Goal: Information Seeking & Learning: Learn about a topic

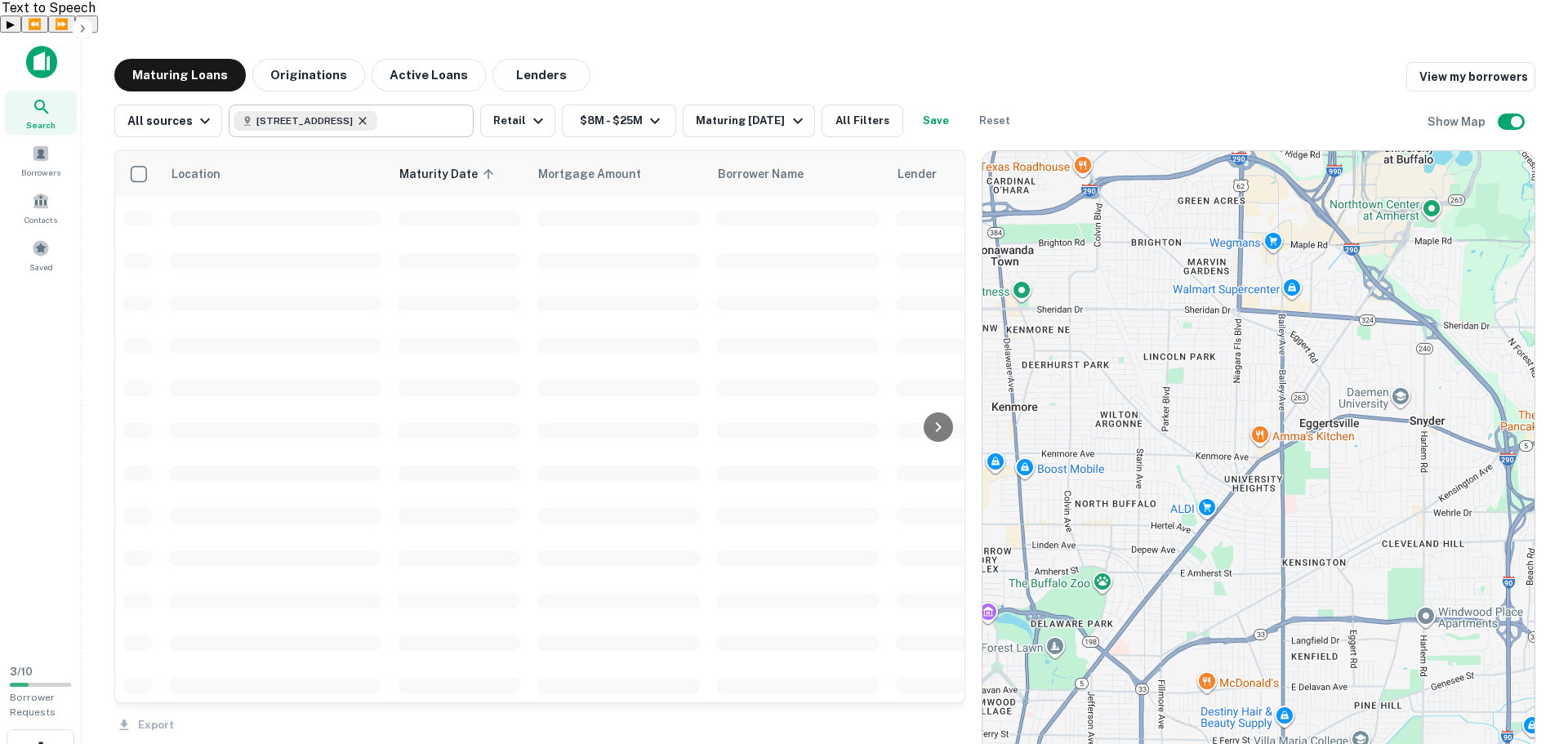
click at [369, 114] on icon at bounding box center [362, 120] width 13 height 13
type input "**********"
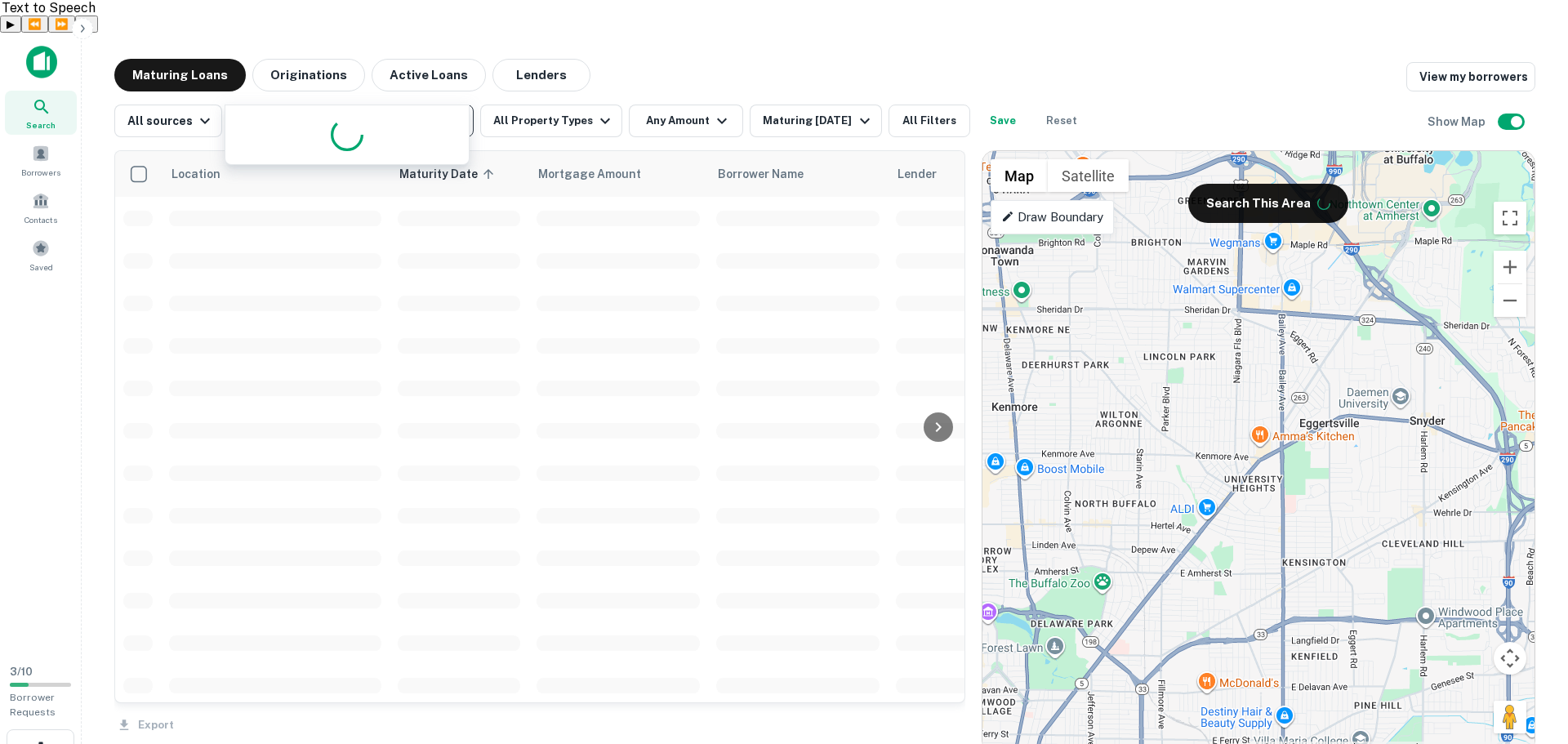
click at [448, 113] on icon "Clear" at bounding box center [456, 121] width 16 height 16
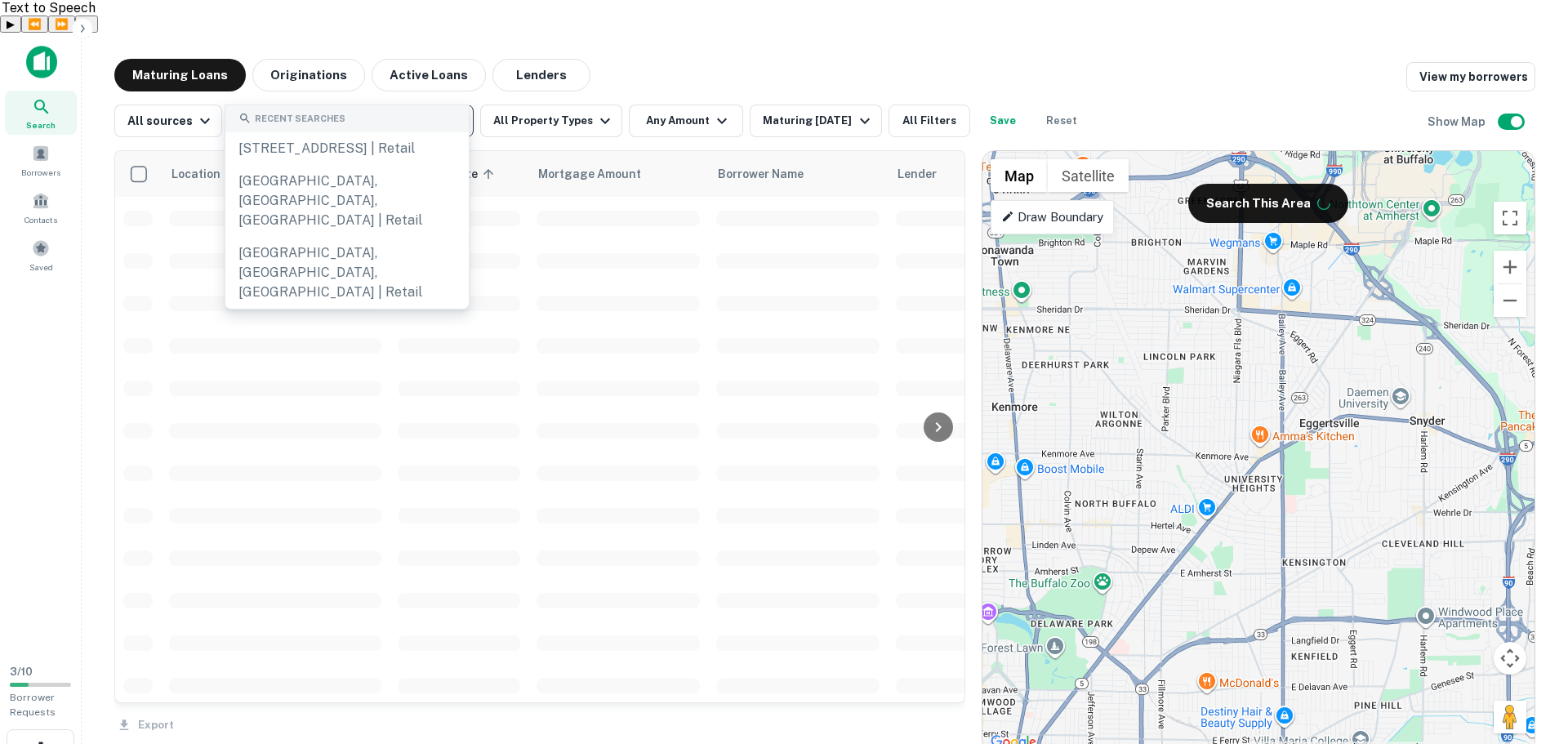
click at [402, 110] on input "text" at bounding box center [350, 121] width 233 height 23
click at [689, 33] on main "Maturing Loans Originations Active Loans Lenders View my borrowers All sources …" at bounding box center [824, 405] width 1487 height 744
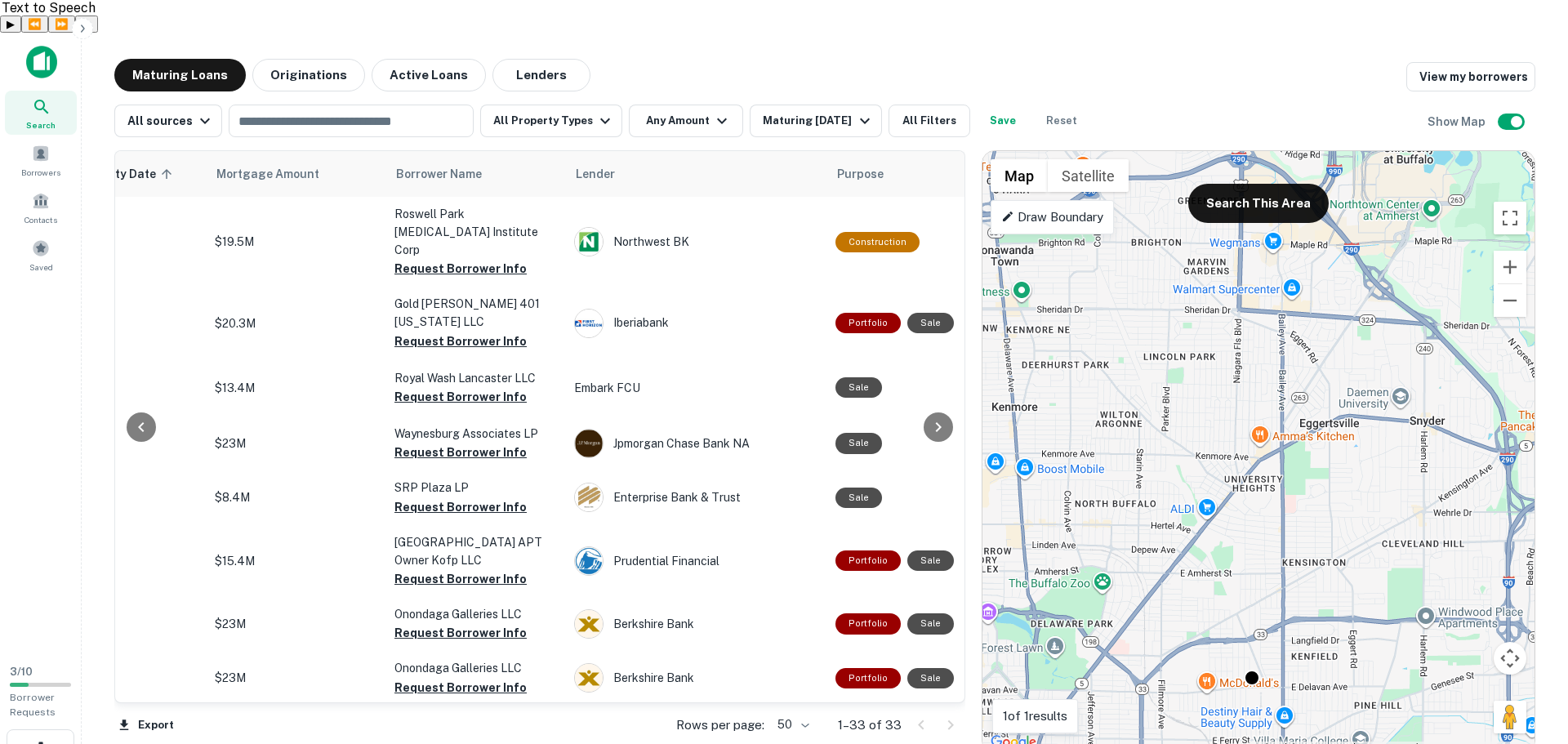
scroll to position [0, 310]
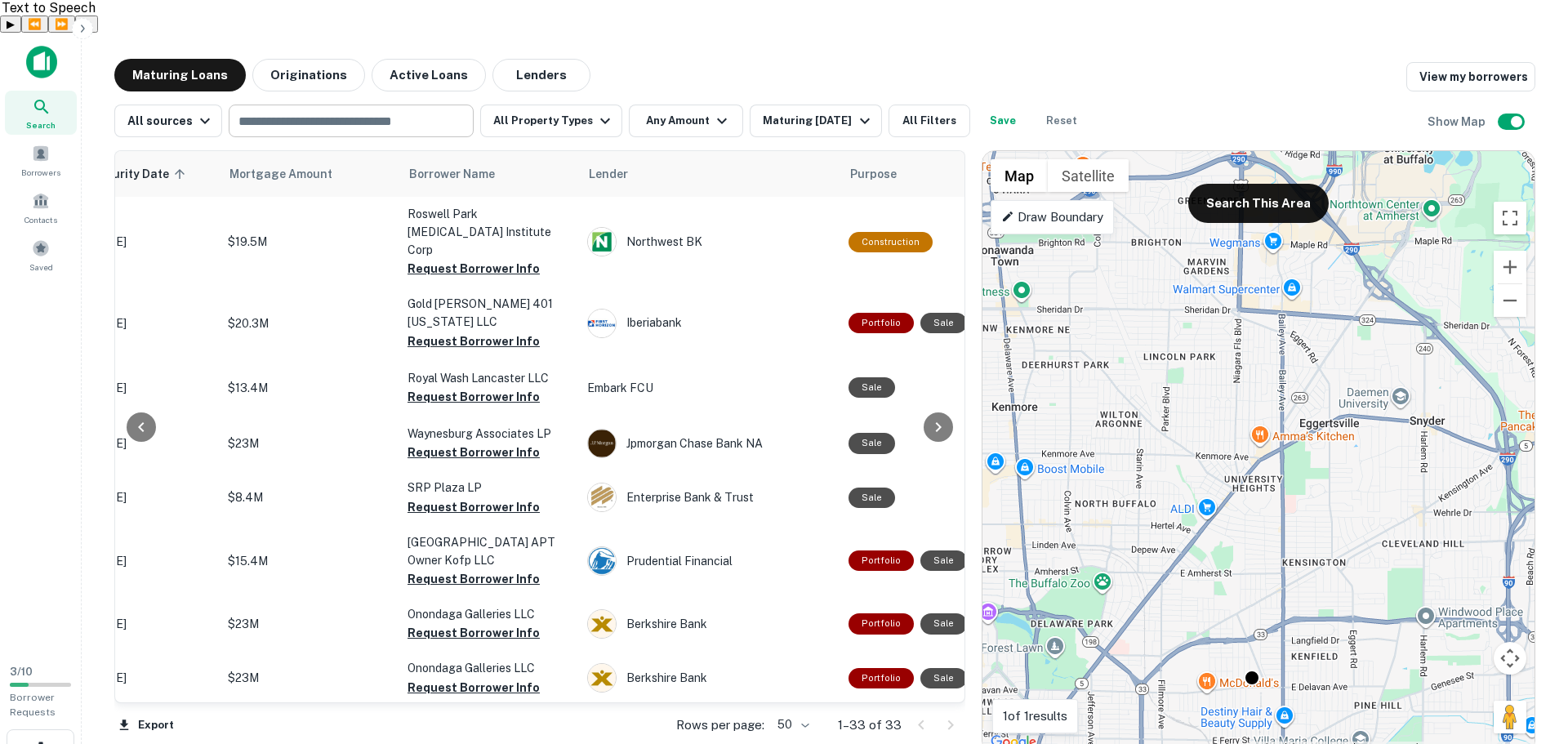
click at [387, 110] on input "text" at bounding box center [350, 121] width 233 height 23
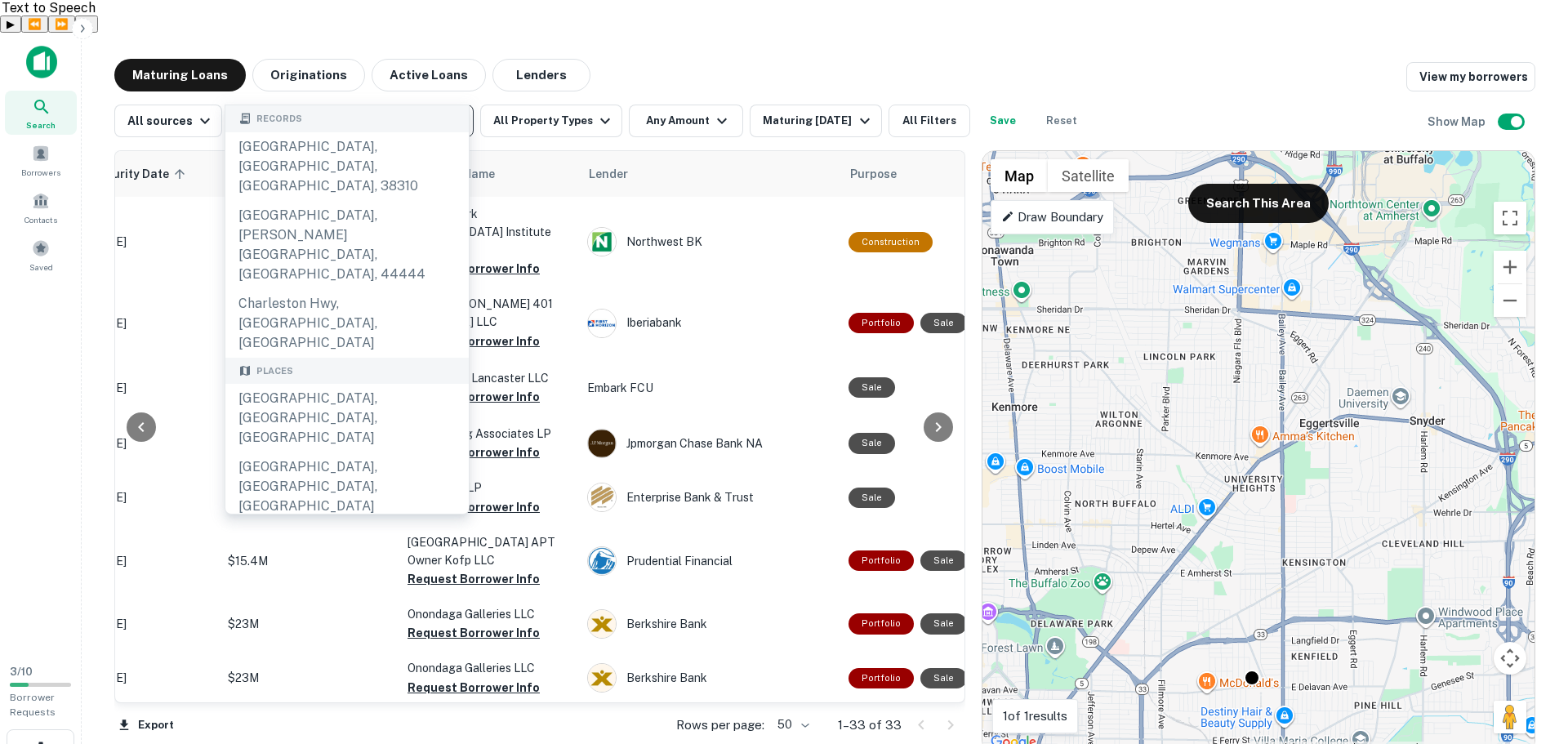
type input "**********"
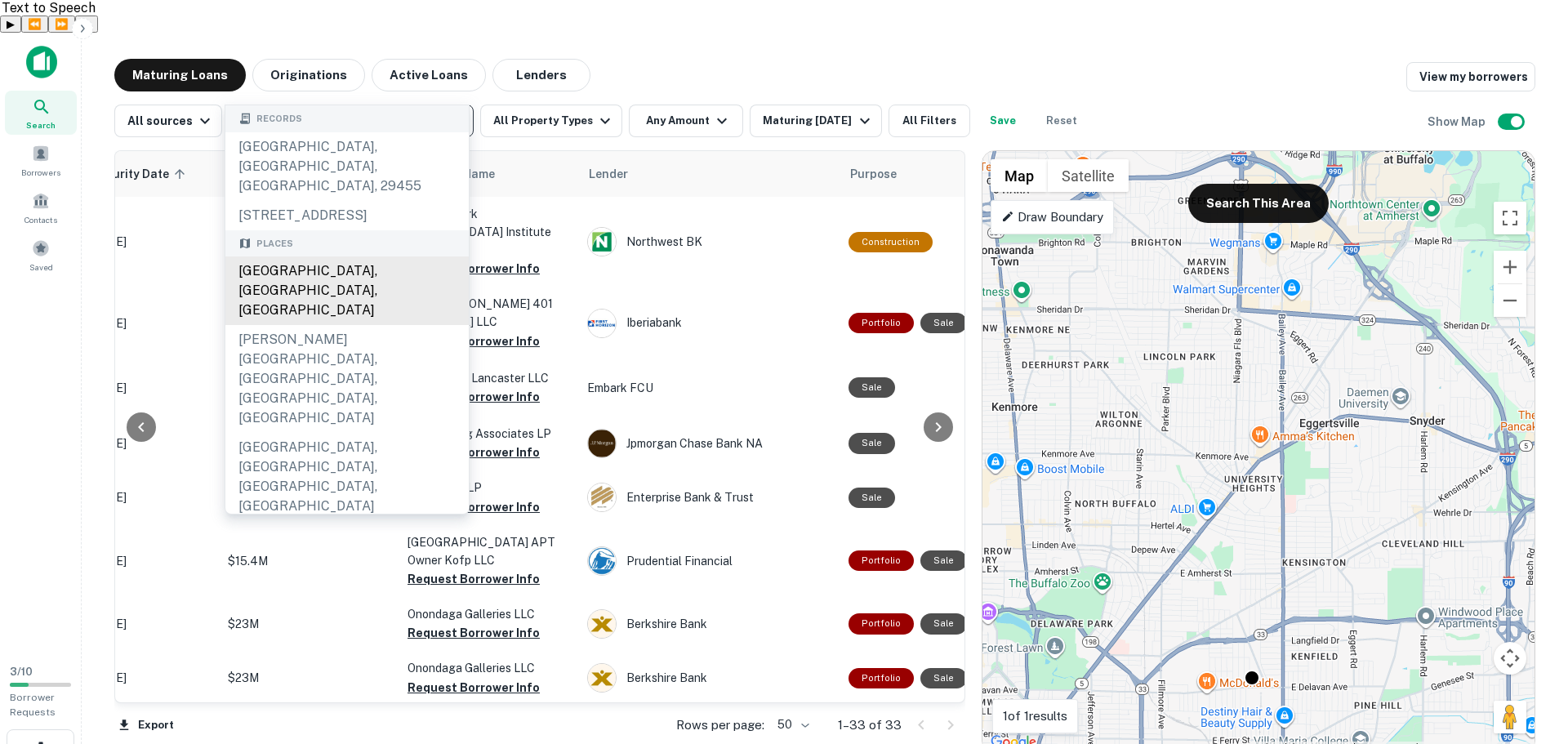
click at [338, 261] on div "[GEOGRAPHIC_DATA], [GEOGRAPHIC_DATA], [GEOGRAPHIC_DATA]" at bounding box center [347, 291] width 243 height 69
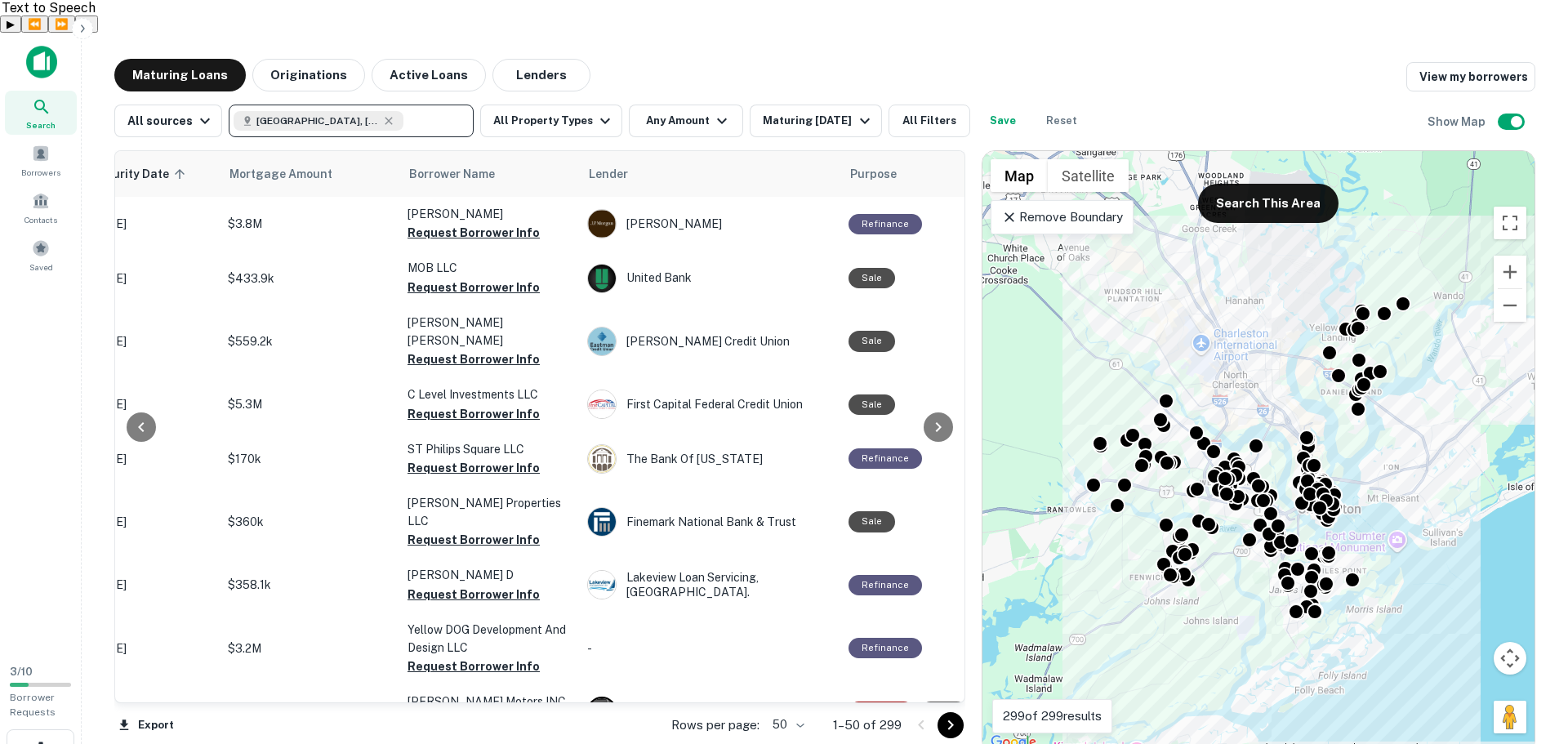
drag, startPoint x: 1054, startPoint y: 184, endPoint x: 1153, endPoint y: 259, distance: 124.2
click at [1054, 207] on p "Remove Boundary" at bounding box center [1062, 217] width 122 height 20
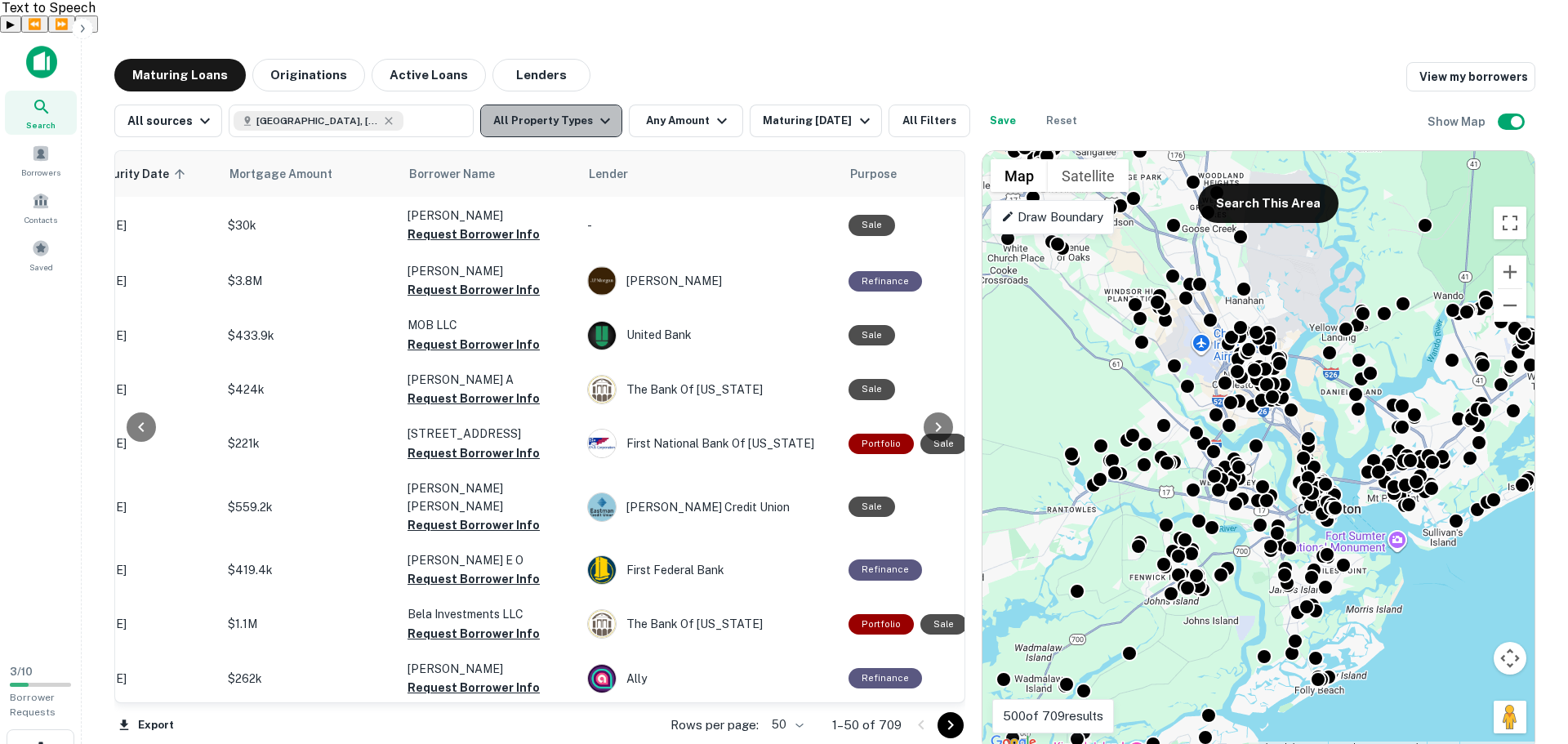
click at [595, 111] on icon "button" at bounding box center [605, 121] width 20 height 20
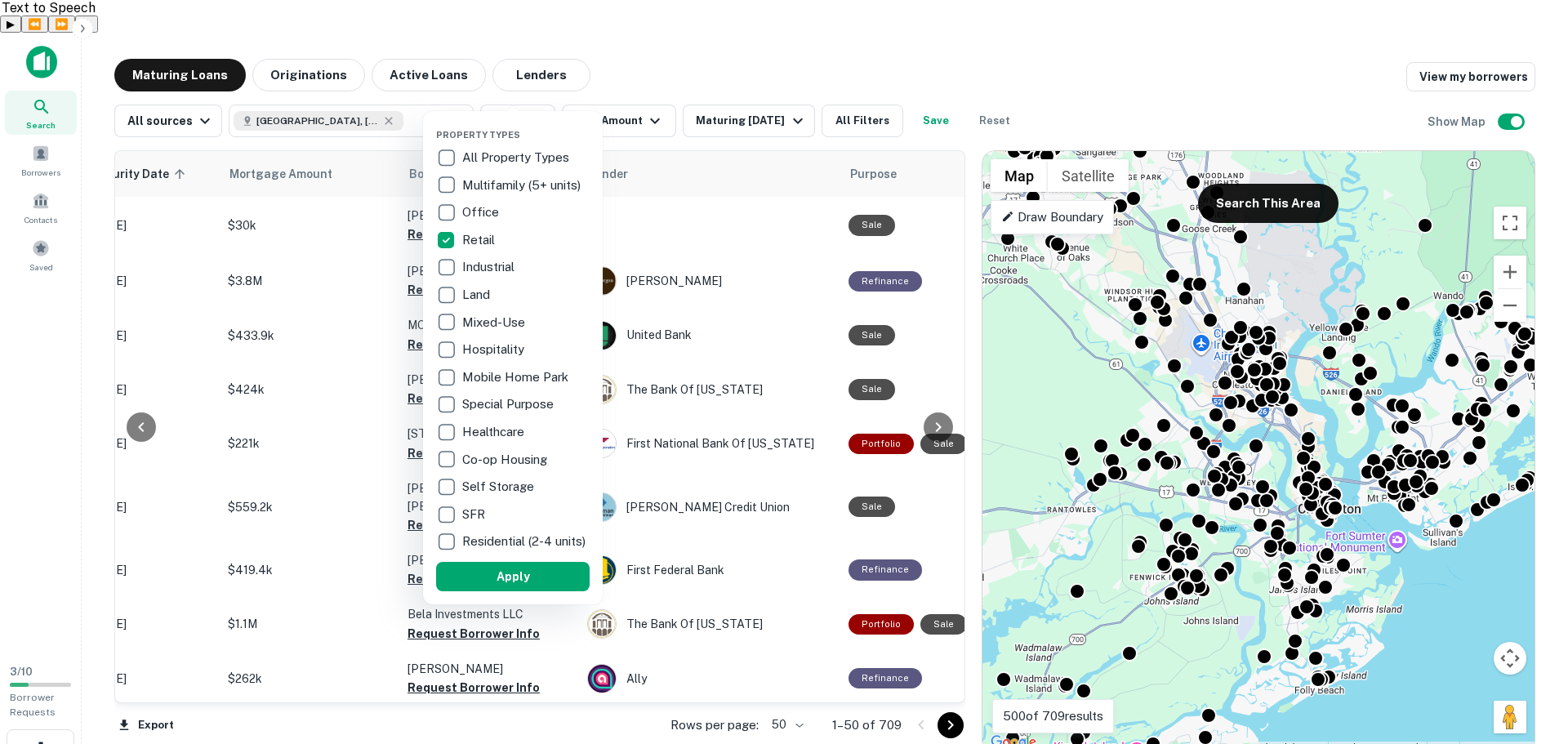
click at [628, 87] on div at bounding box center [784, 372] width 1568 height 744
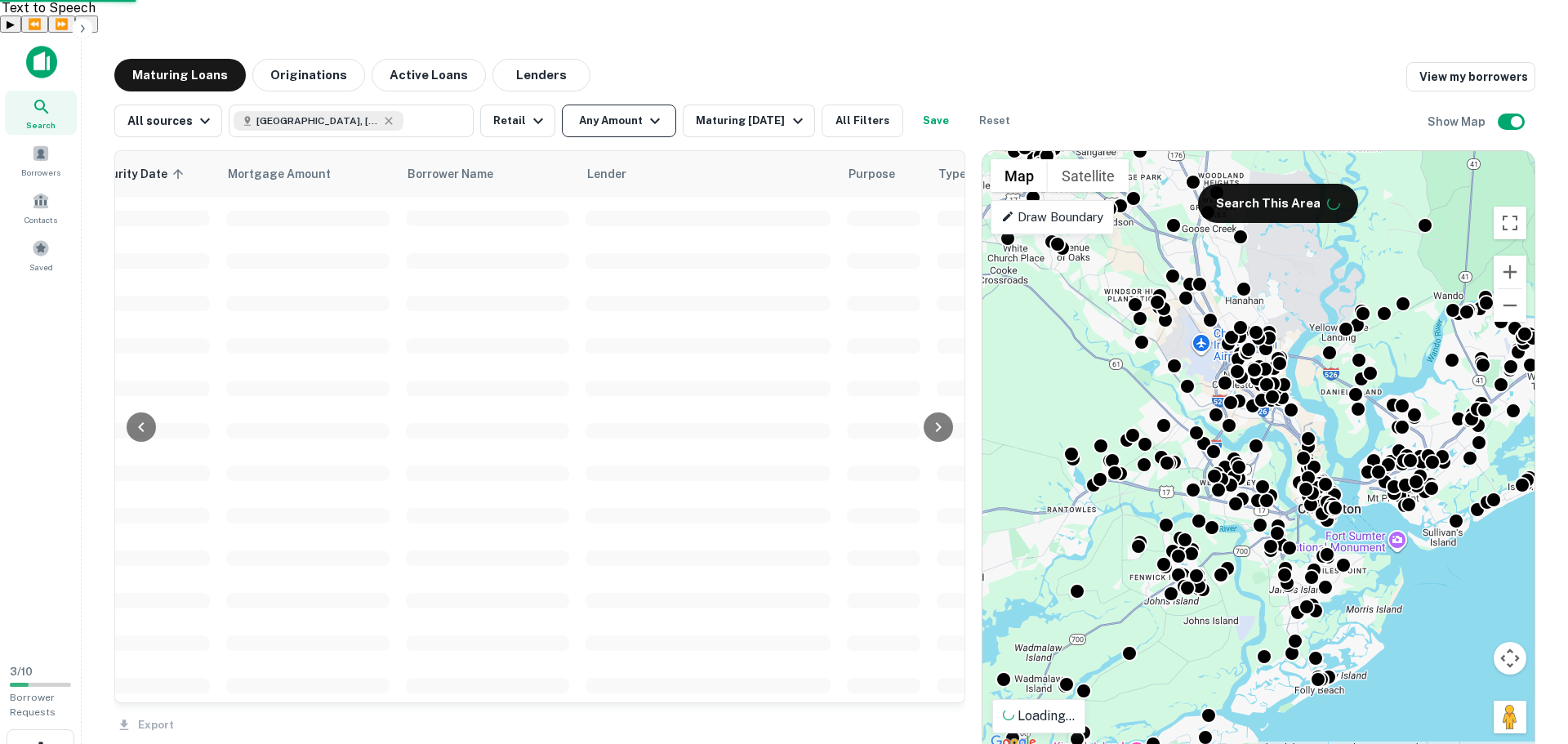
click at [638, 88] on div at bounding box center [784, 372] width 1568 height 744
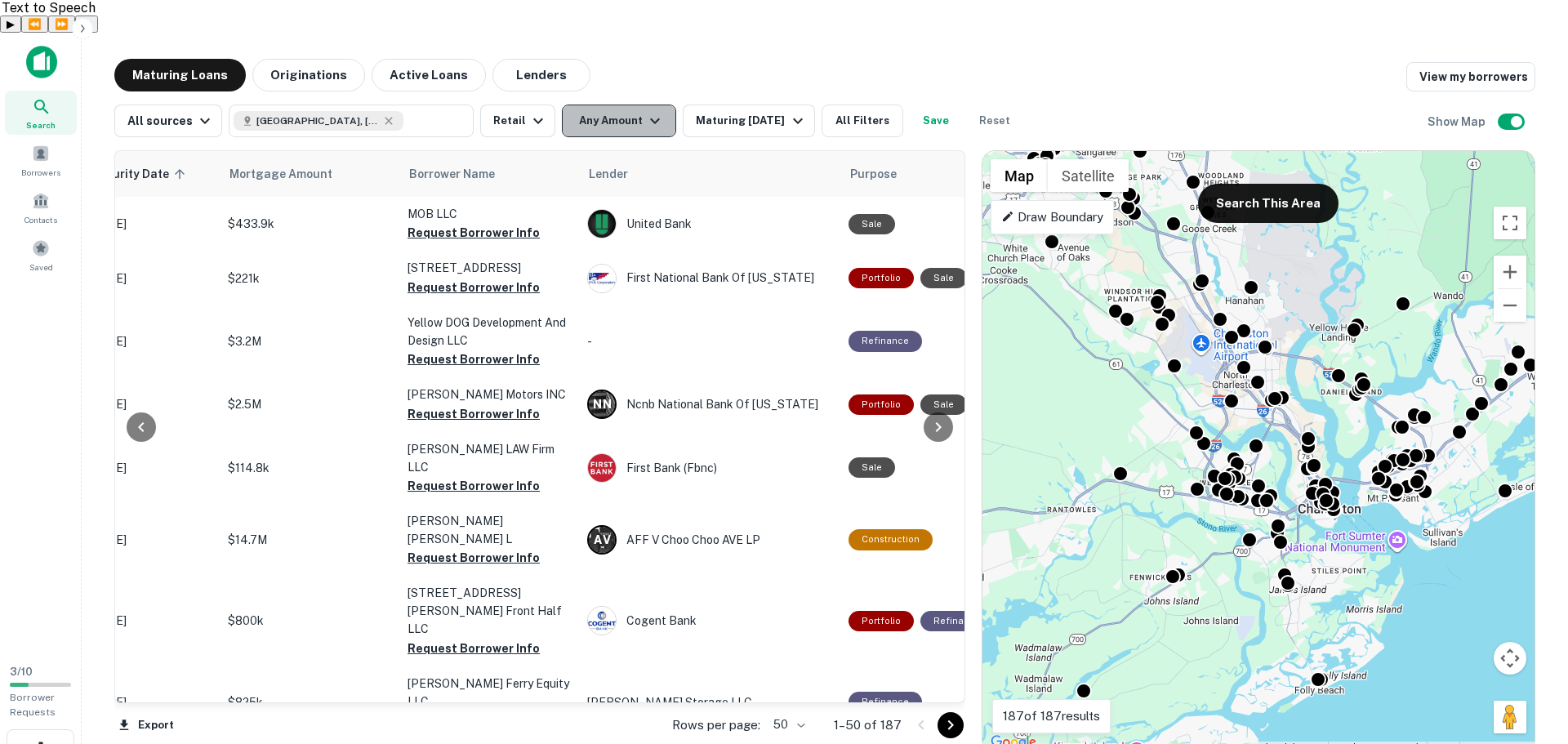
click at [650, 118] on icon "button" at bounding box center [655, 121] width 9 height 6
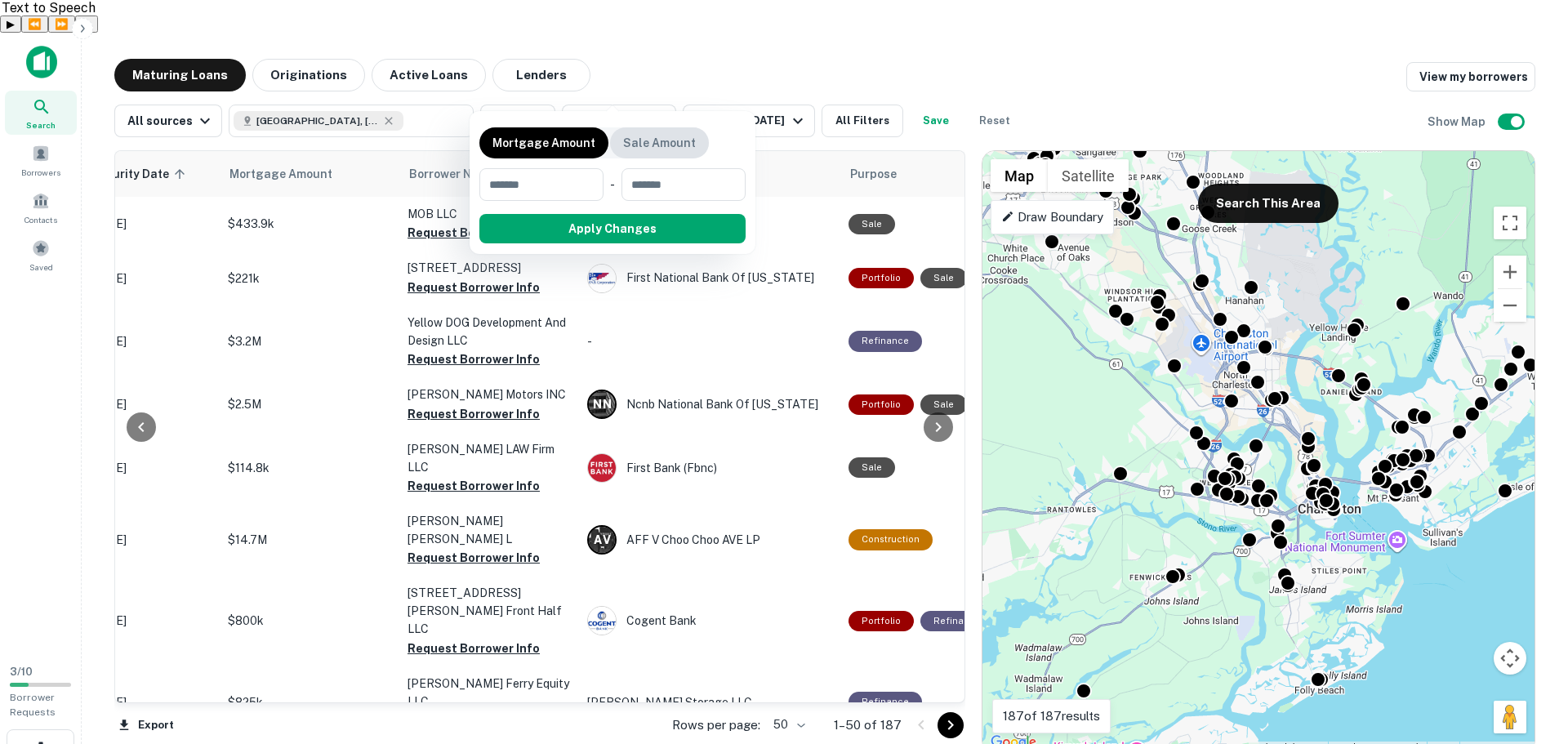
click at [653, 137] on p "Sale Amount" at bounding box center [659, 142] width 73 height 18
click at [548, 182] on input "number" at bounding box center [536, 184] width 113 height 33
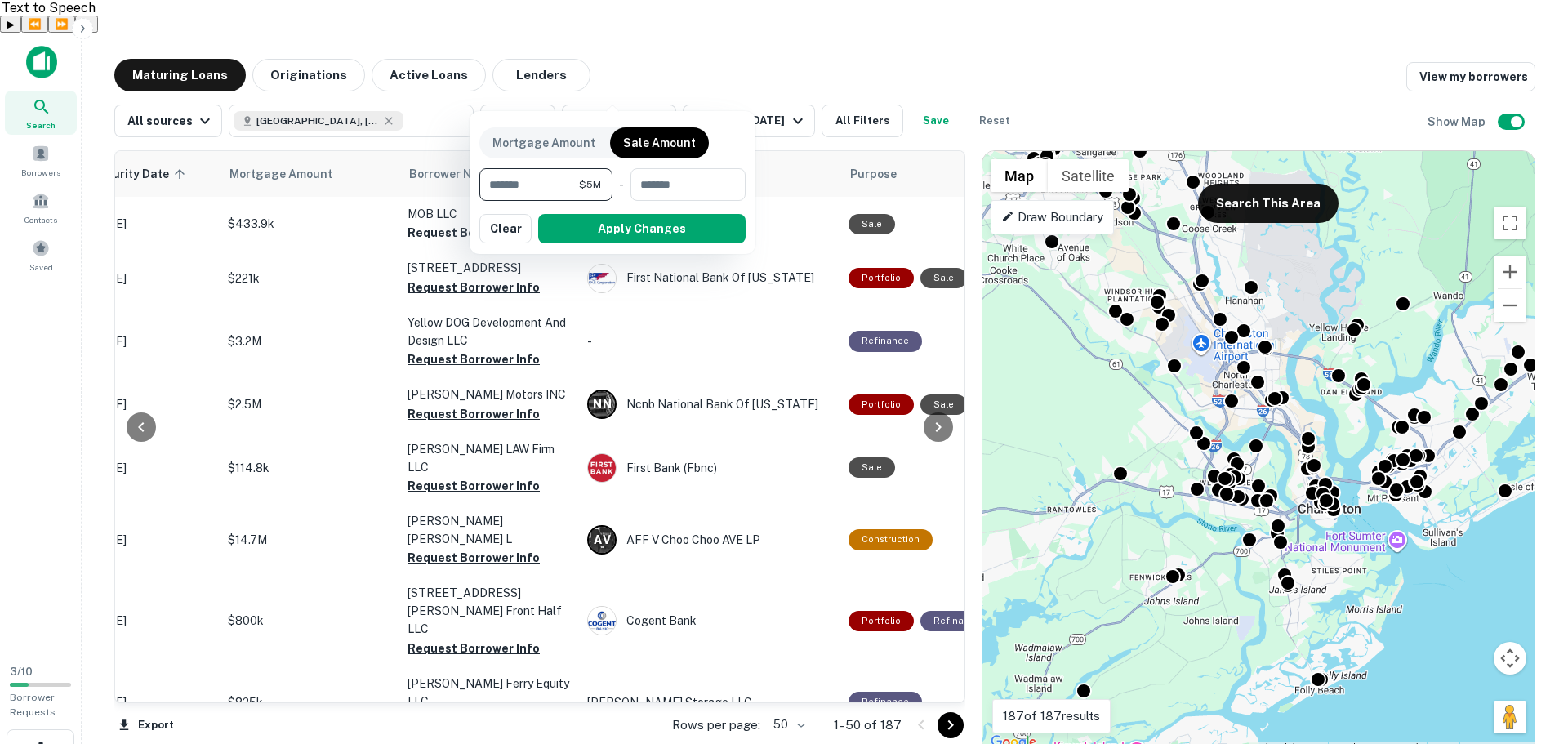
type input "*******"
type input "********"
click at [591, 237] on button "Apply Changes" at bounding box center [642, 229] width 207 height 29
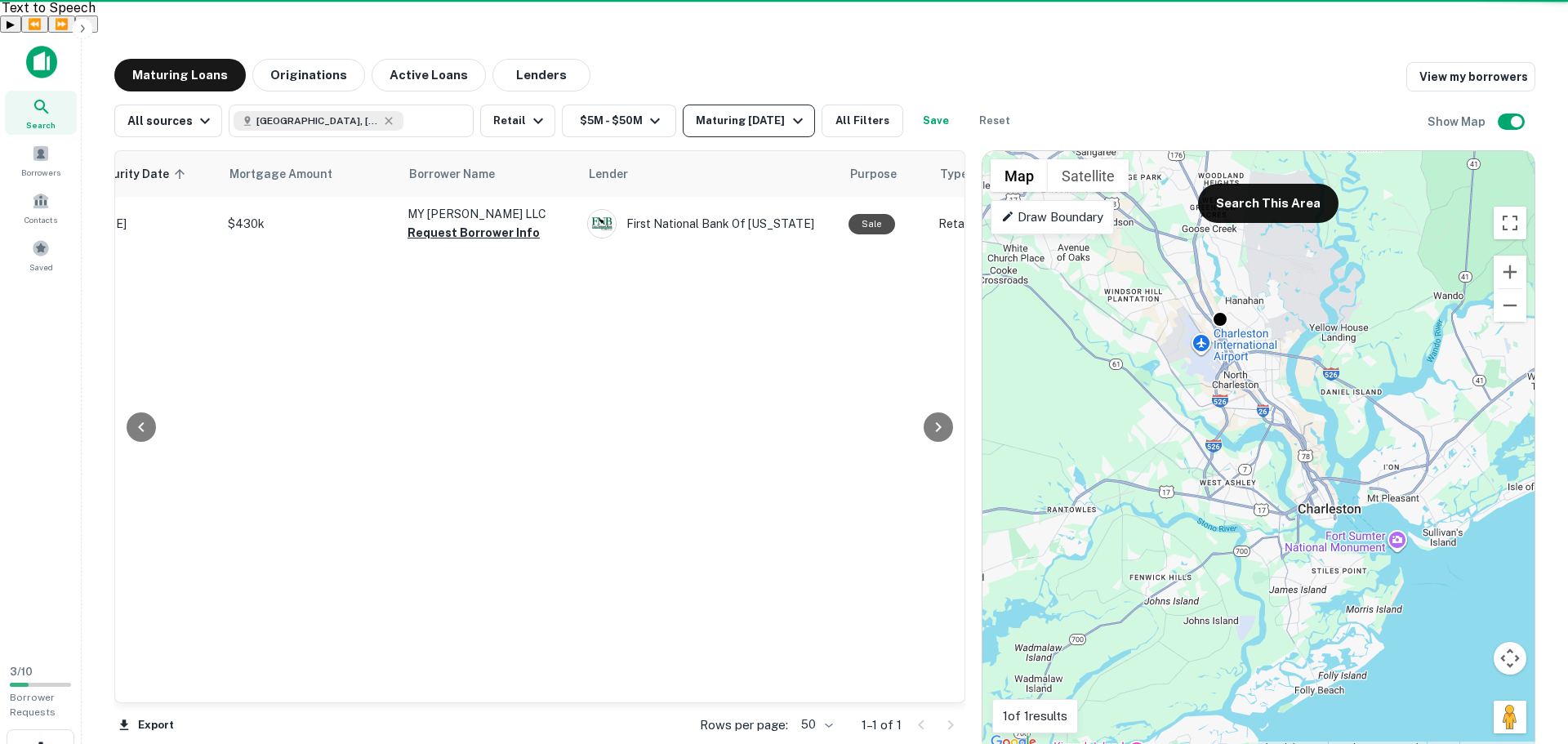
click at [788, 111] on div "Maturing [DATE]" at bounding box center [751, 121] width 111 height 20
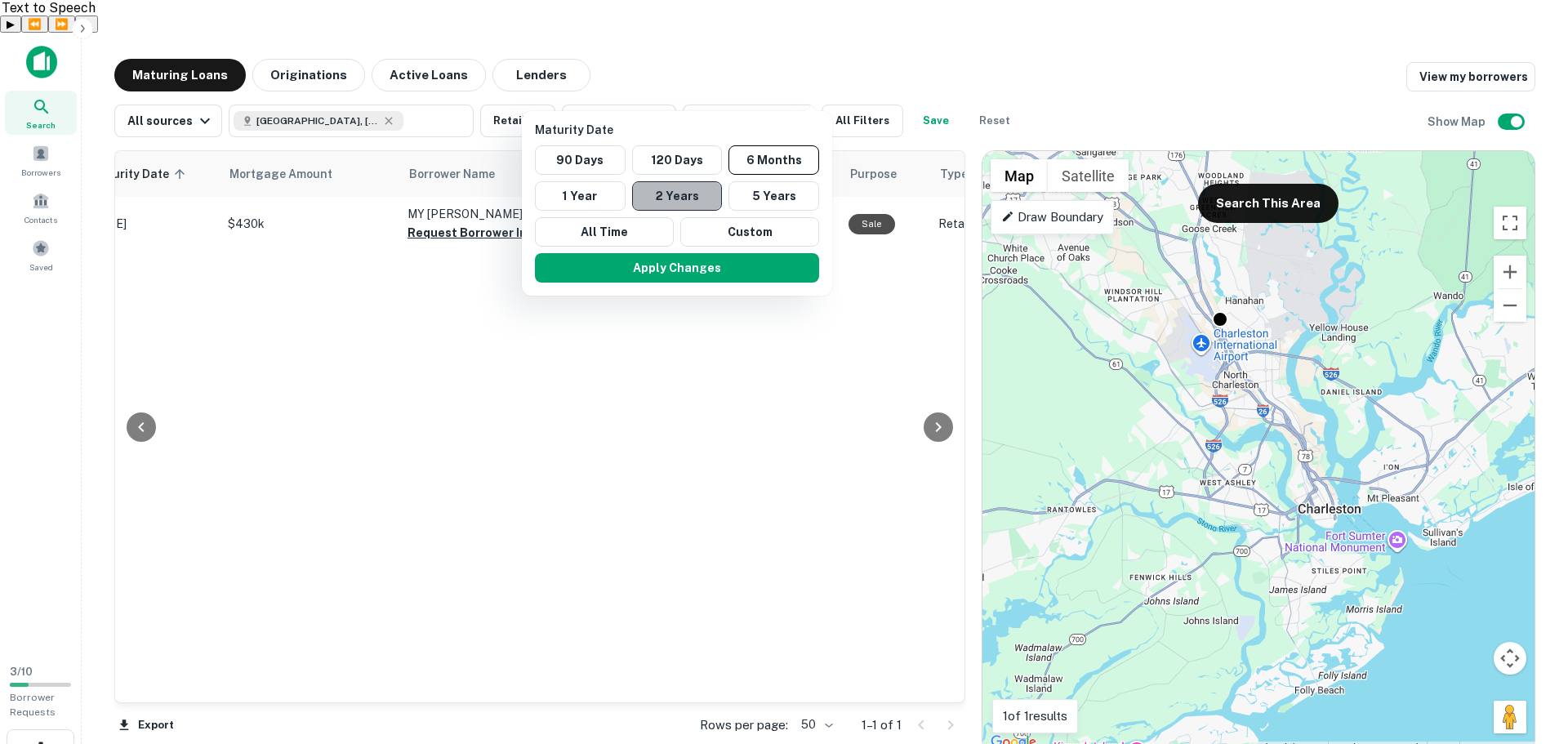
click at [697, 200] on button "2 Years" at bounding box center [678, 196] width 91 height 29
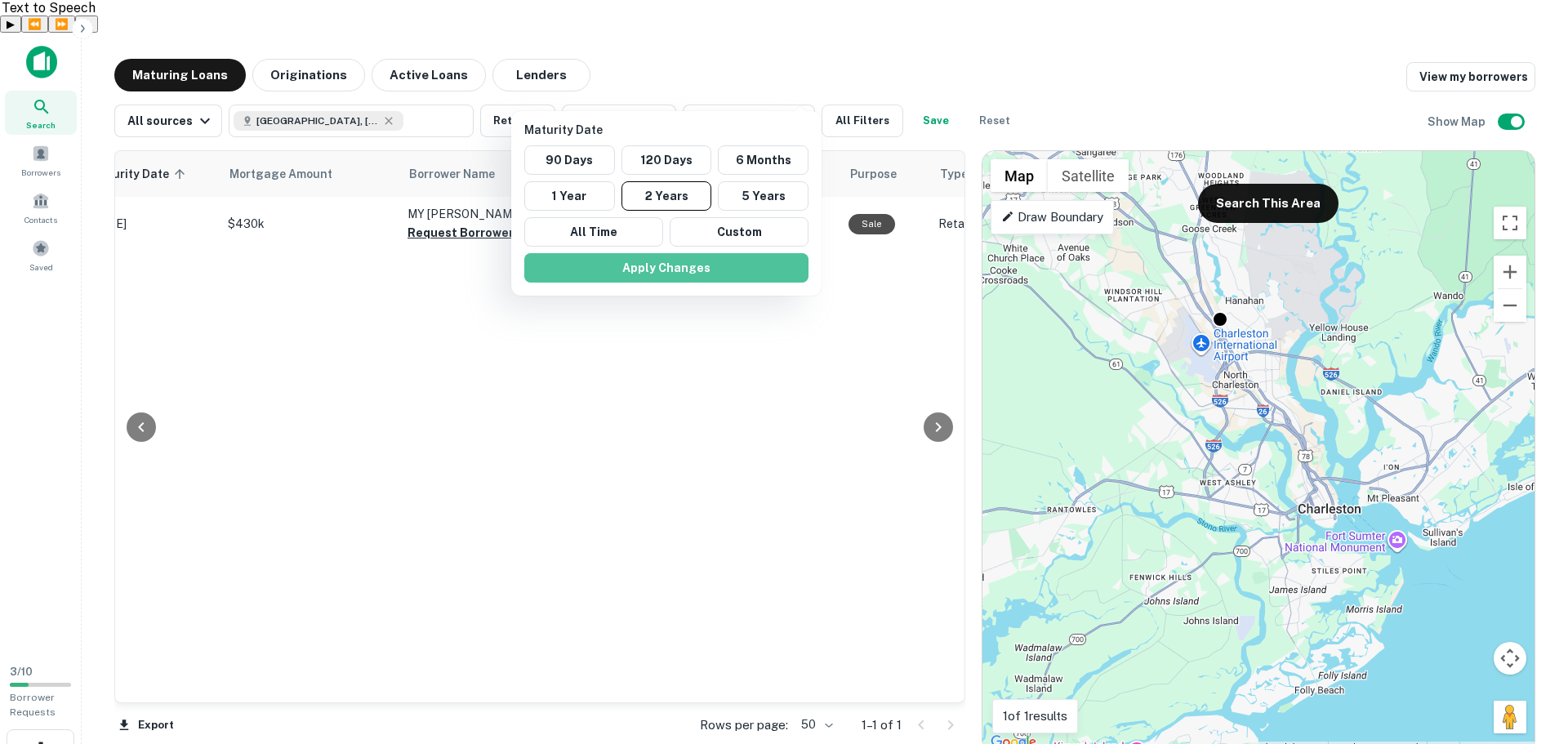
drag, startPoint x: 673, startPoint y: 267, endPoint x: 1170, endPoint y: 278, distance: 497.1
click at [673, 268] on button "Apply Changes" at bounding box center [667, 267] width 284 height 29
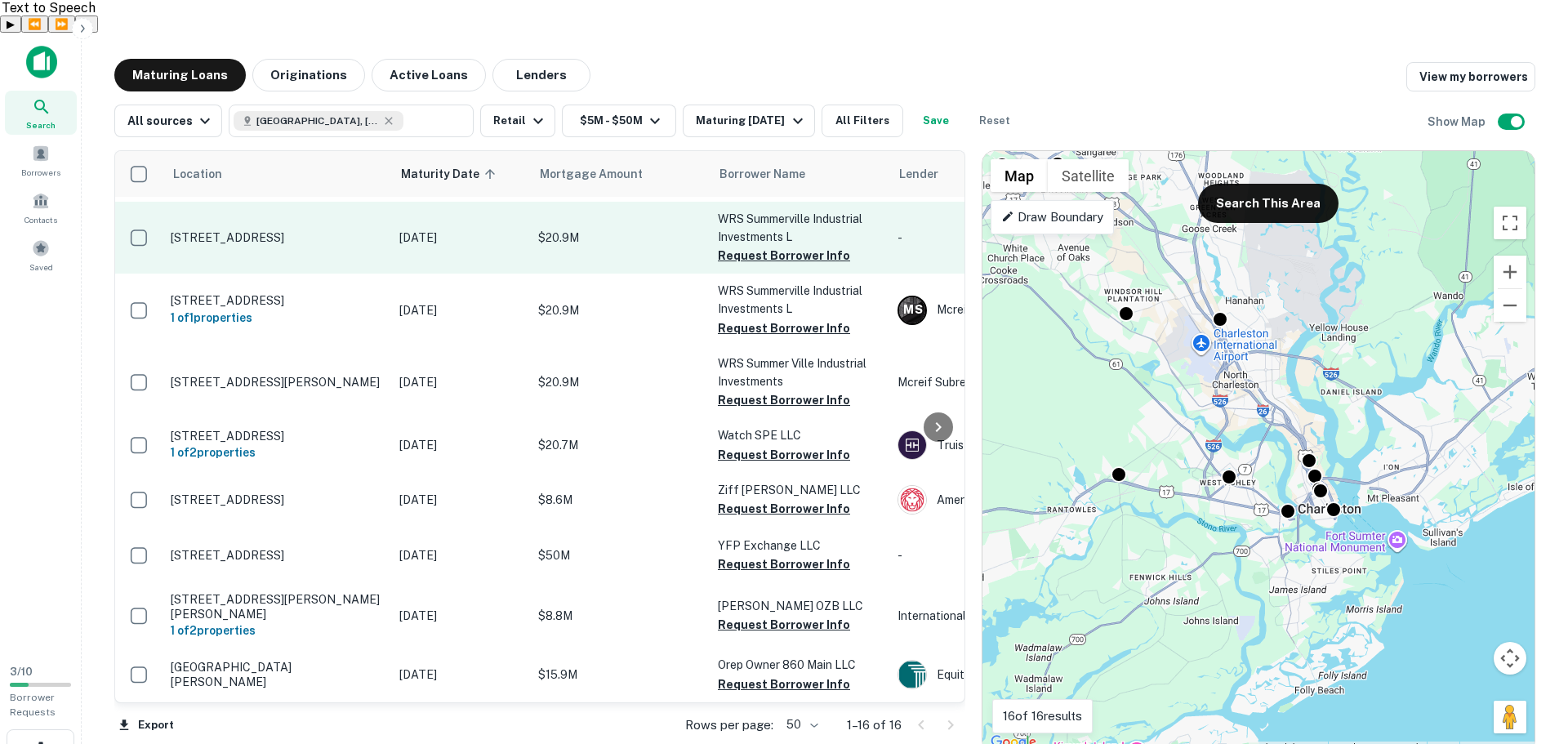
scroll to position [489, 0]
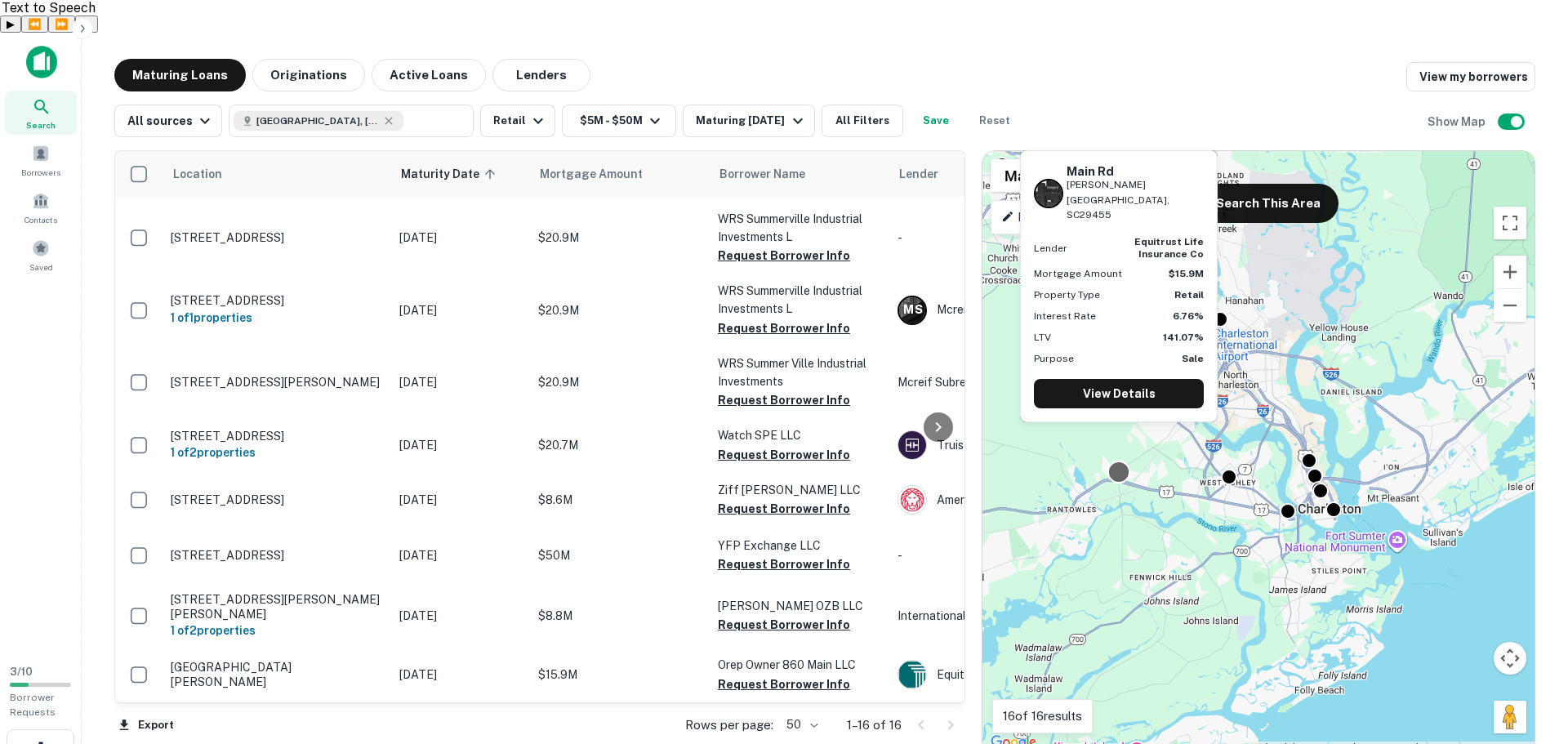
click at [1116, 460] on div at bounding box center [1119, 472] width 24 height 24
click at [1109, 401] on link "View Details" at bounding box center [1119, 393] width 170 height 29
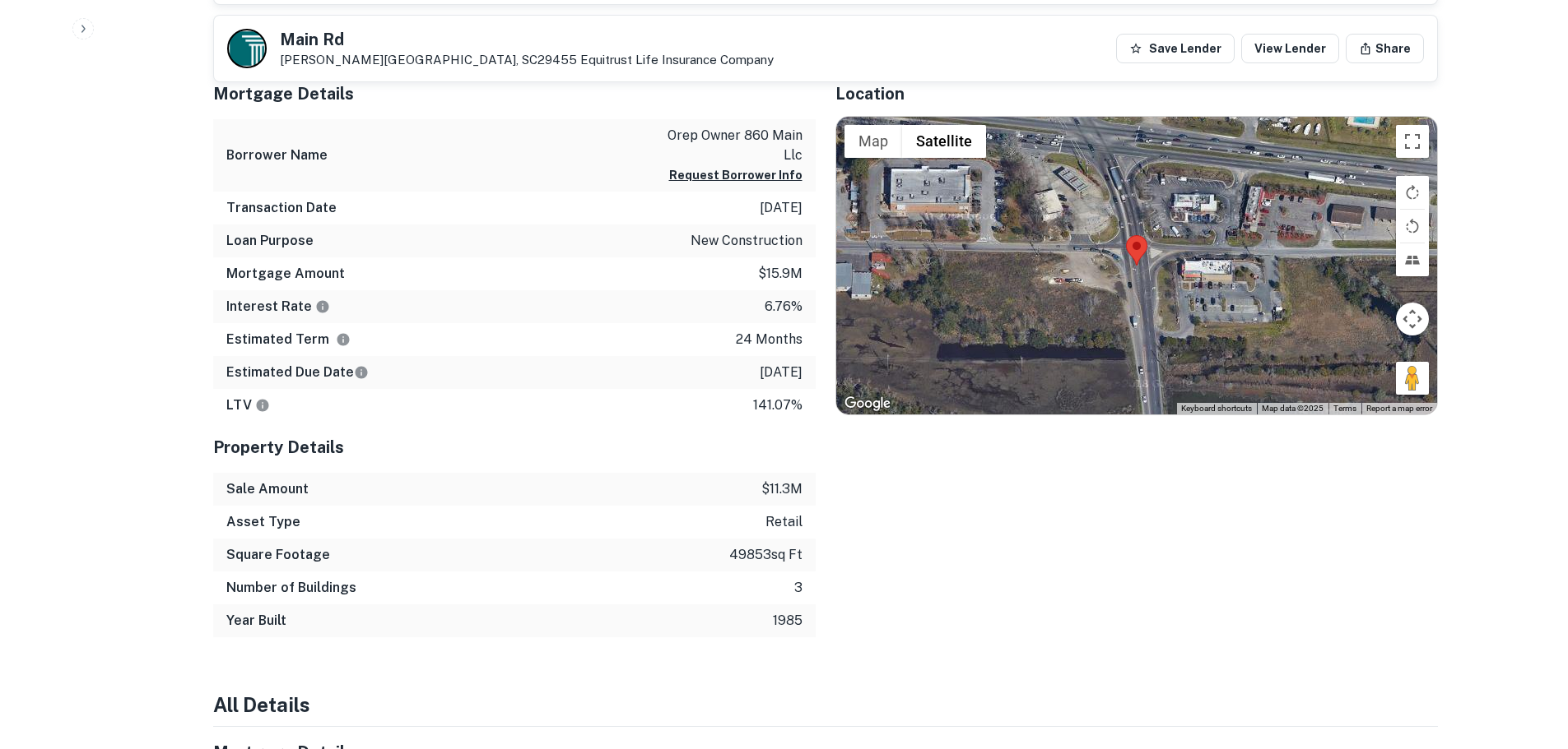
scroll to position [822, 0]
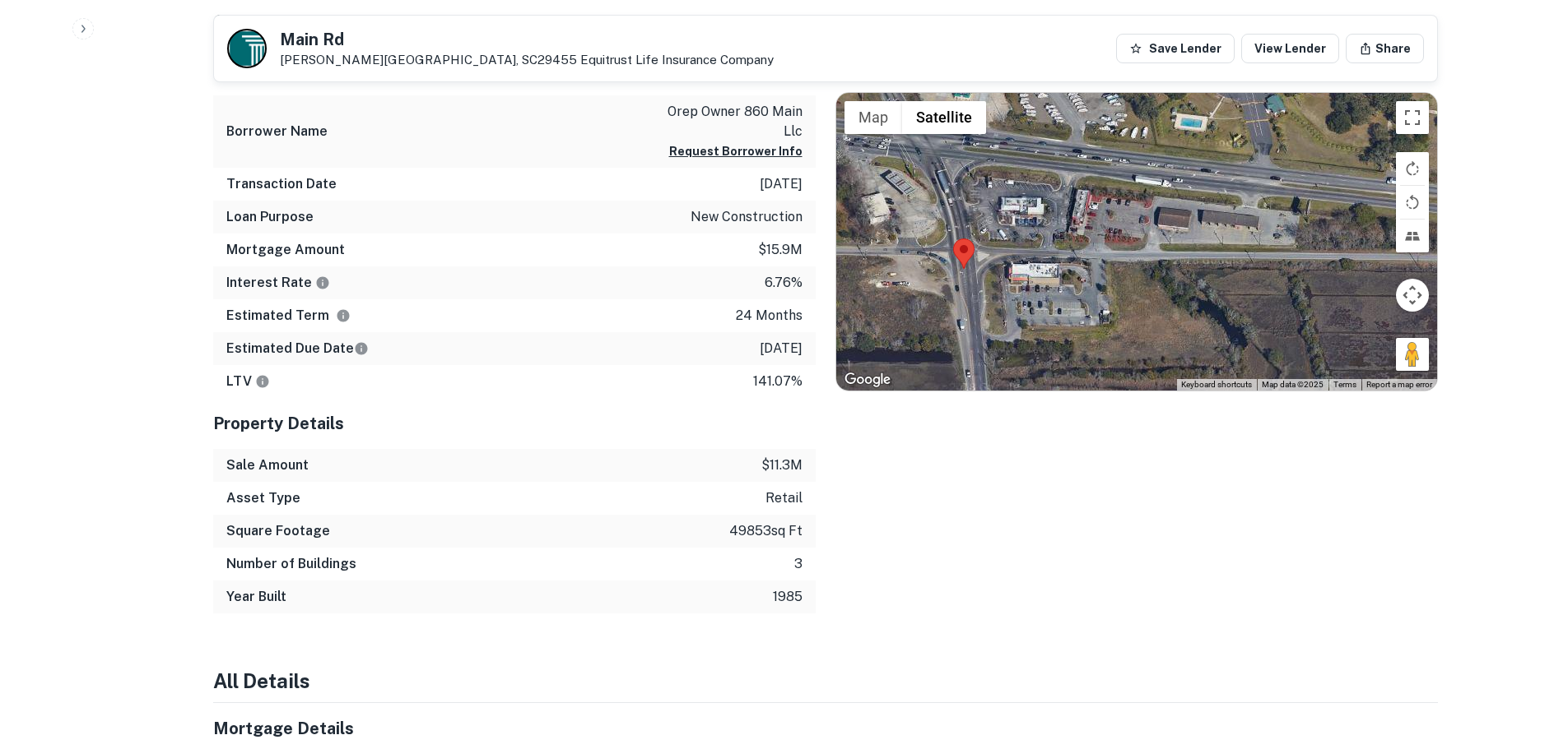
drag, startPoint x: 1253, startPoint y: 236, endPoint x: 1077, endPoint y: 267, distance: 178.7
click at [1077, 267] on div at bounding box center [1136, 242] width 601 height 298
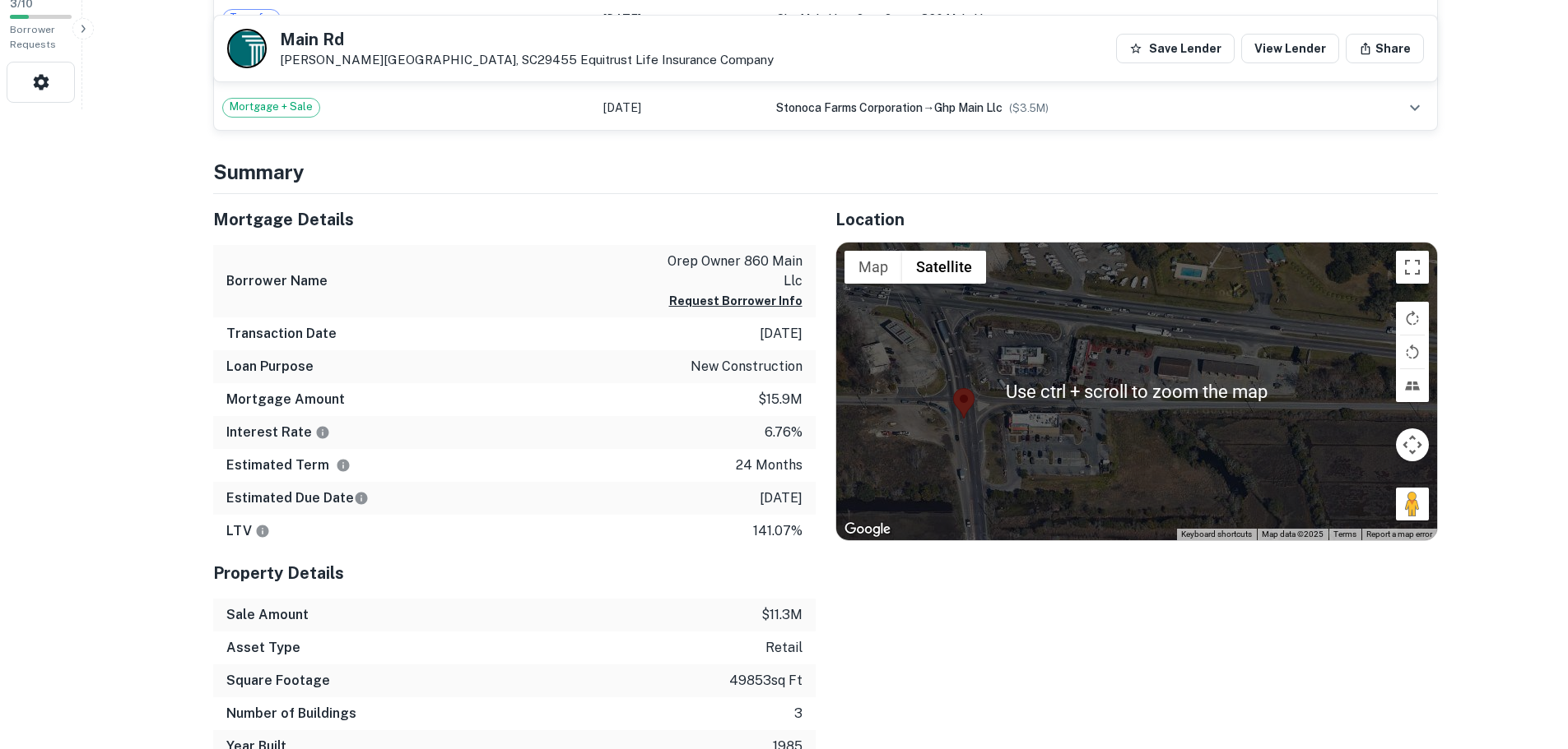
scroll to position [658, 0]
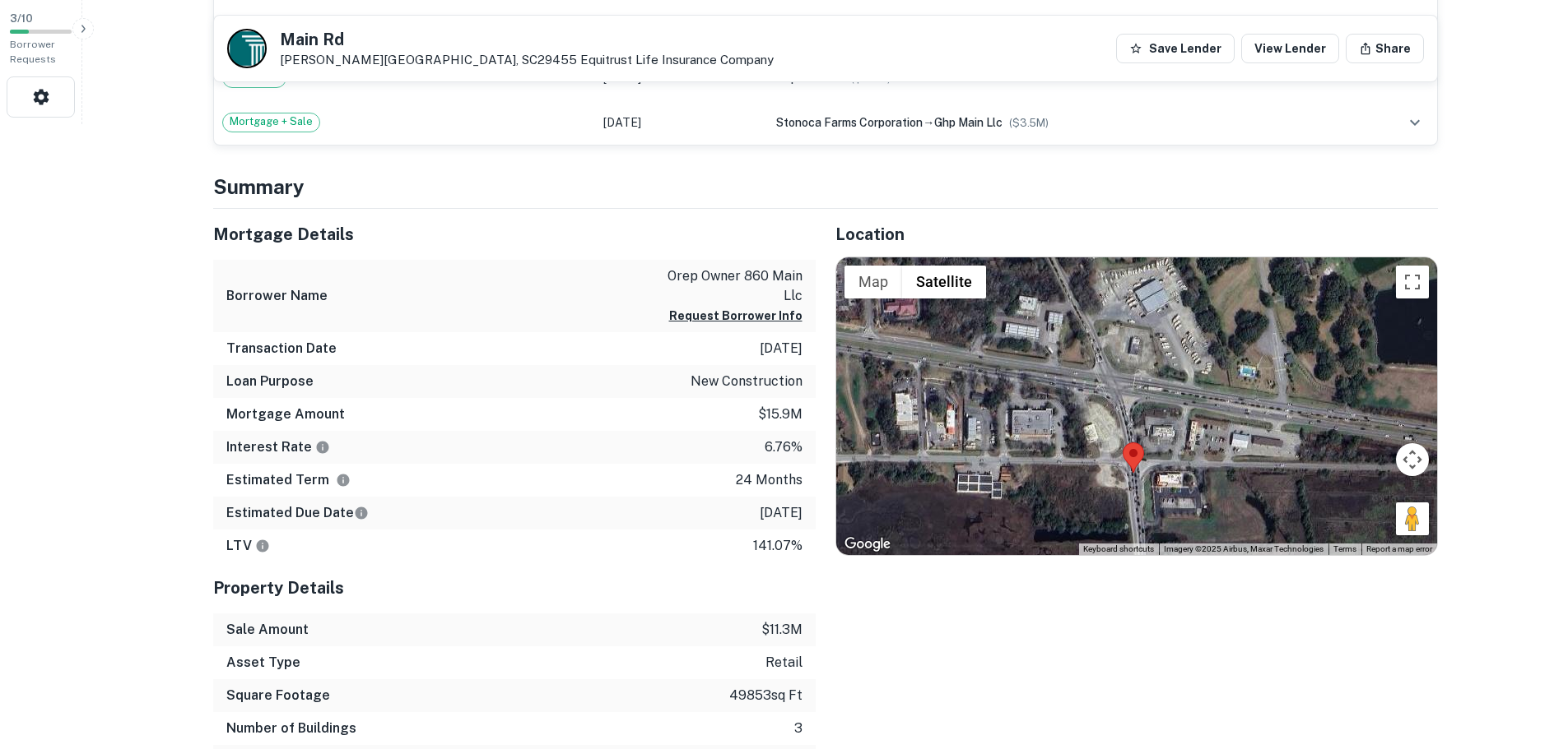
drag, startPoint x: 1000, startPoint y: 369, endPoint x: 1103, endPoint y: 419, distance: 114.5
click at [1103, 419] on div at bounding box center [1136, 406] width 601 height 298
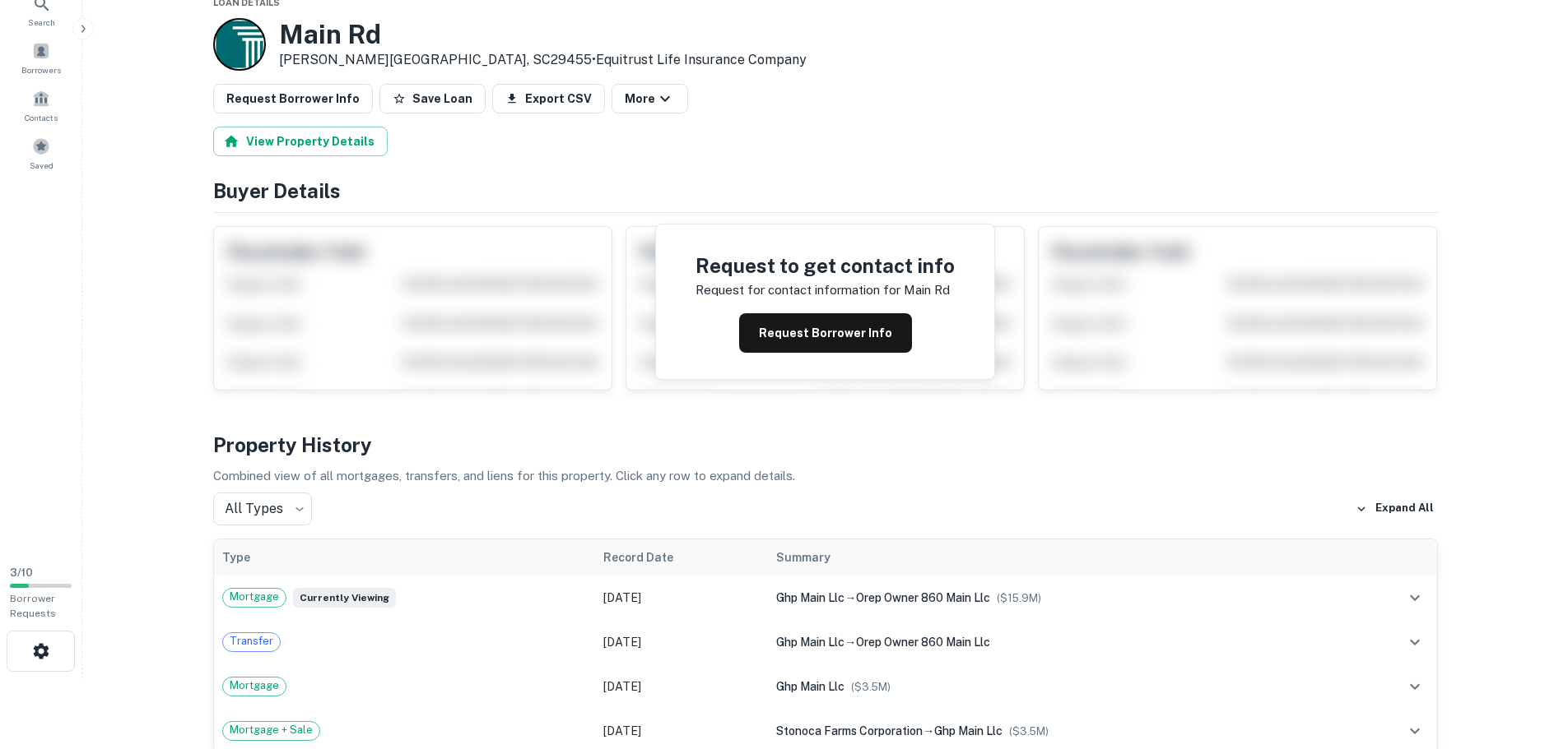
scroll to position [0, 0]
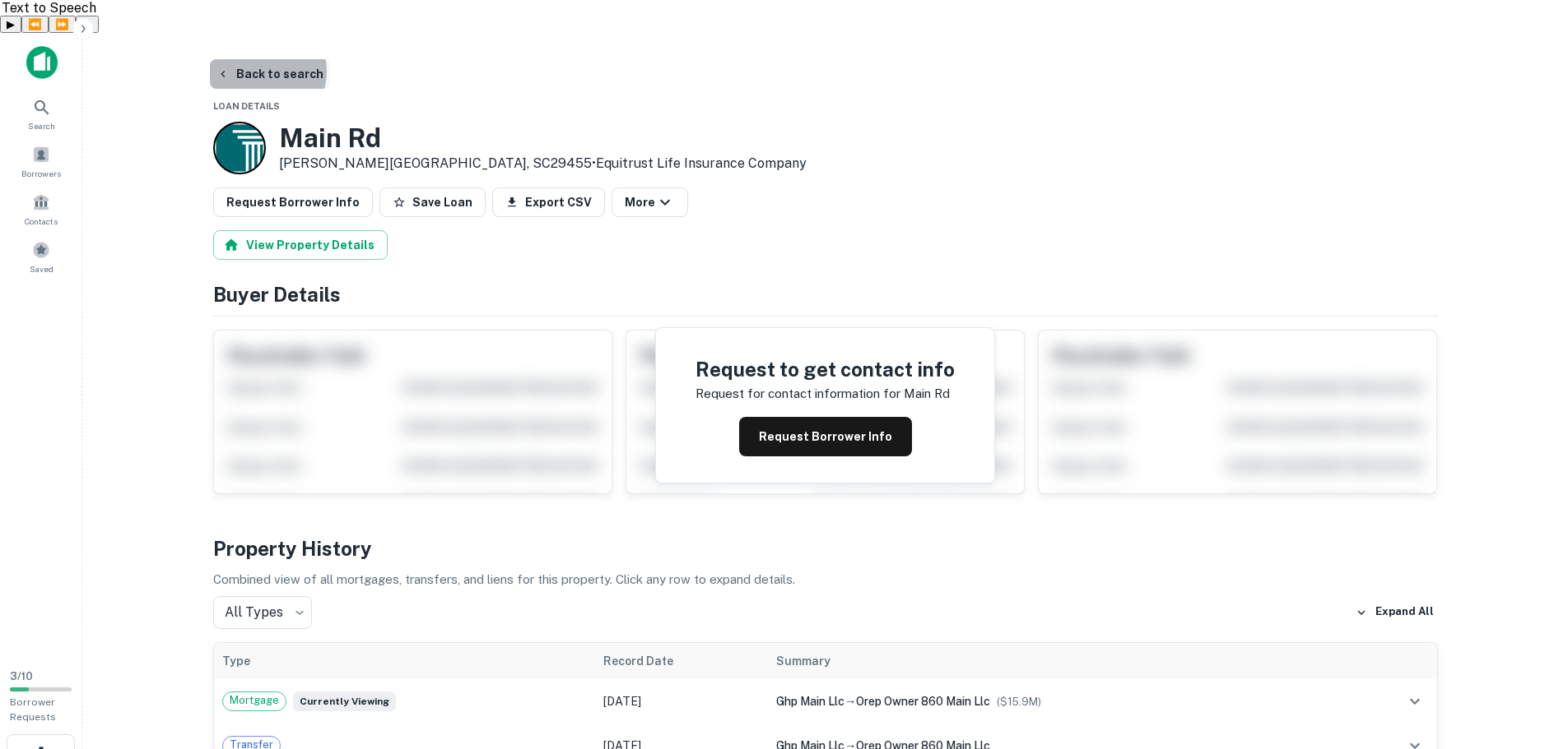
click at [264, 60] on button "Back to search" at bounding box center [269, 74] width 120 height 29
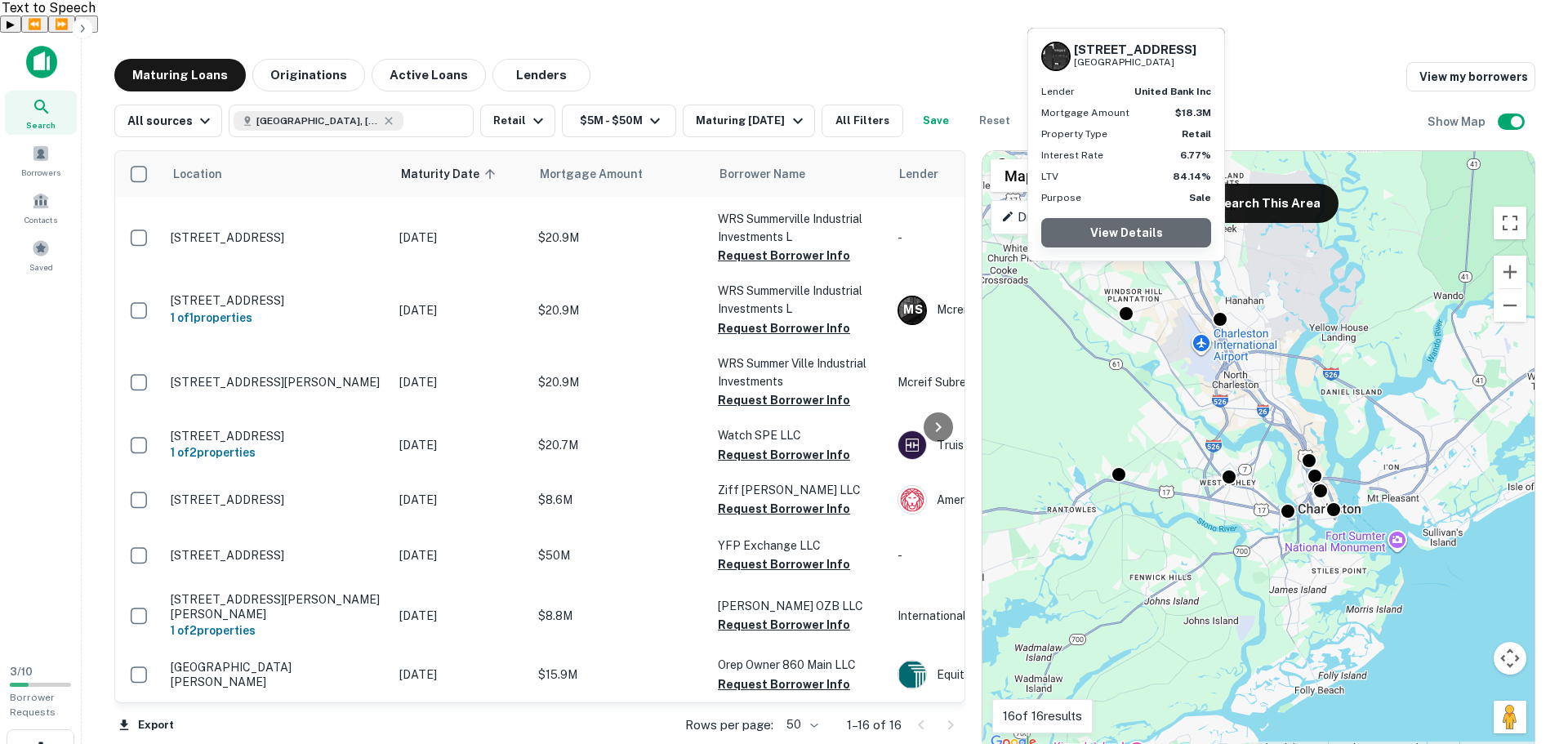
click at [1125, 229] on link "View Details" at bounding box center [1126, 232] width 170 height 29
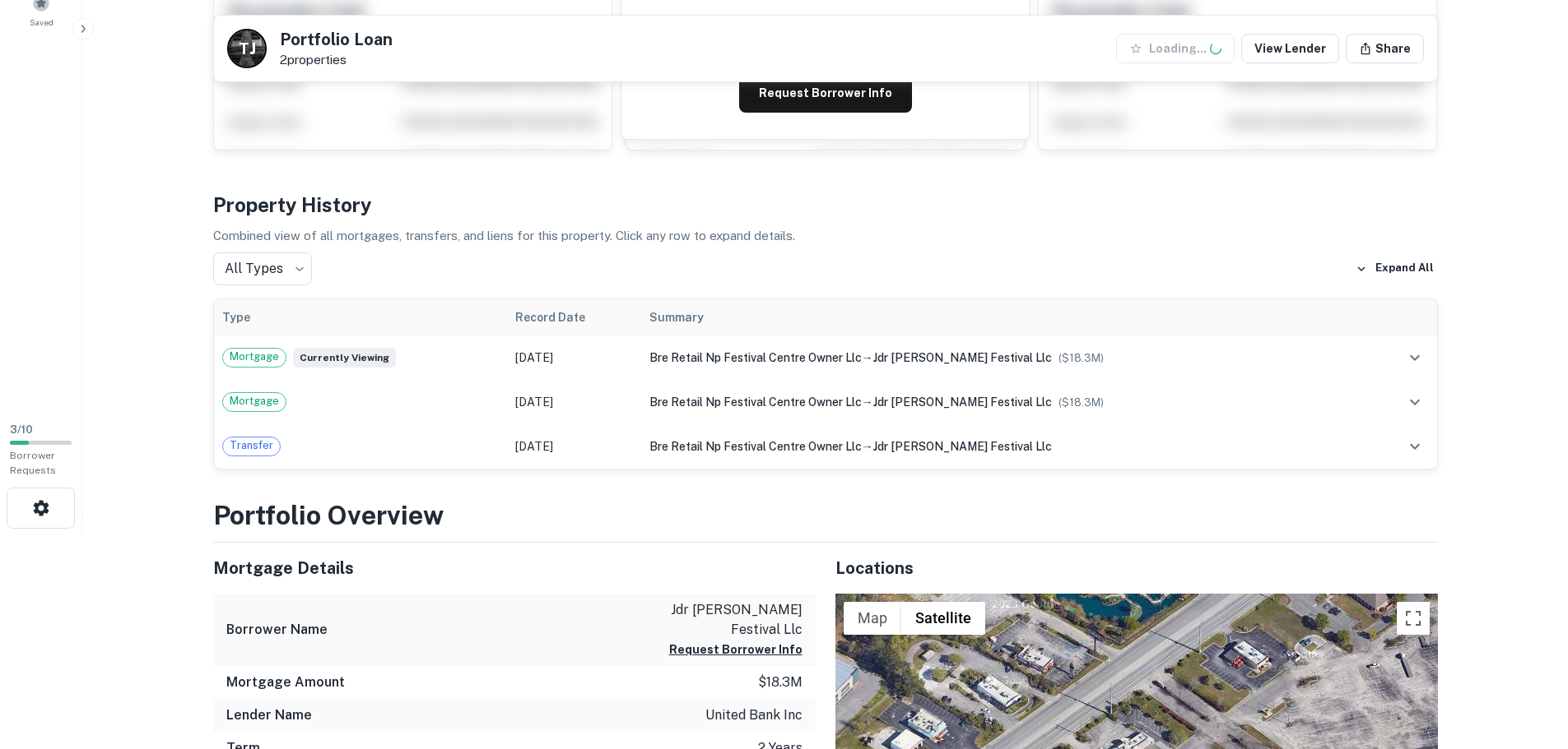
scroll to position [494, 0]
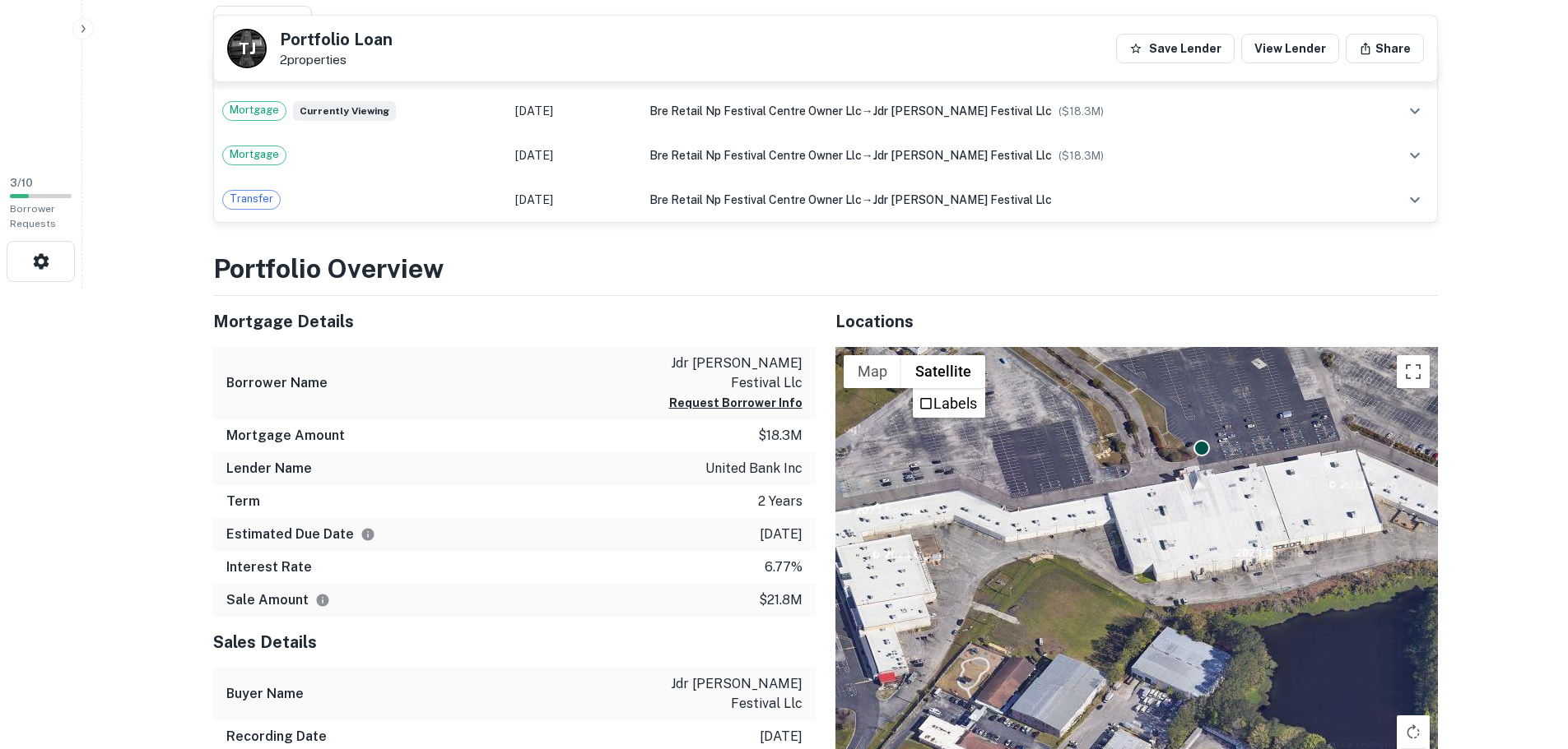
drag, startPoint x: 1145, startPoint y: 552, endPoint x: 946, endPoint y: 405, distance: 247.4
click at [946, 405] on div "To activate drag with keyboard, press Alt + Enter. Once in keyboard drag state,…" at bounding box center [1136, 650] width 603 height 607
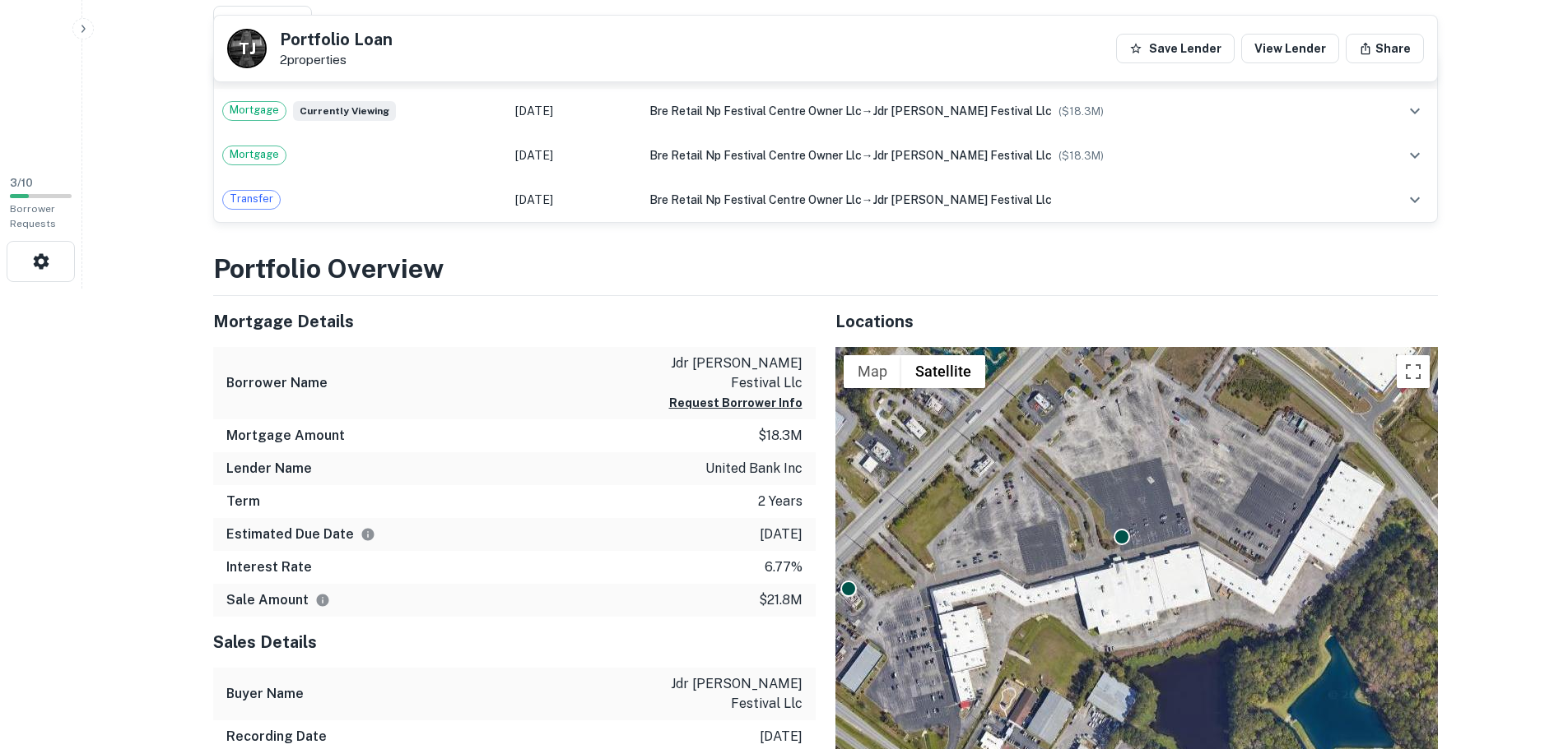
drag, startPoint x: 1080, startPoint y: 409, endPoint x: 1058, endPoint y: 545, distance: 137.8
click at [1058, 545] on div "To activate drag with keyboard, press Alt + Enter. Once in keyboard drag state,…" at bounding box center [1136, 650] width 603 height 607
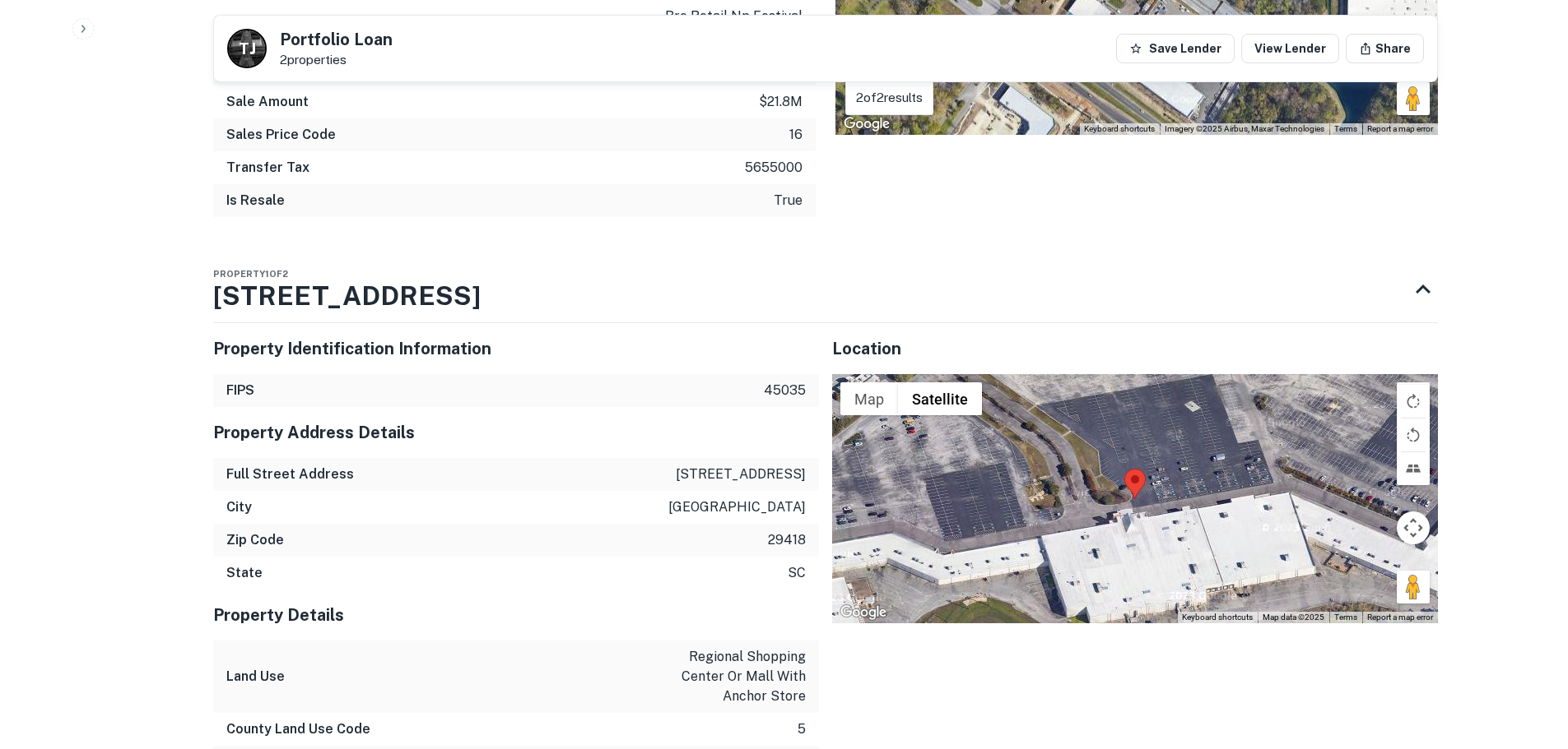
scroll to position [1316, 0]
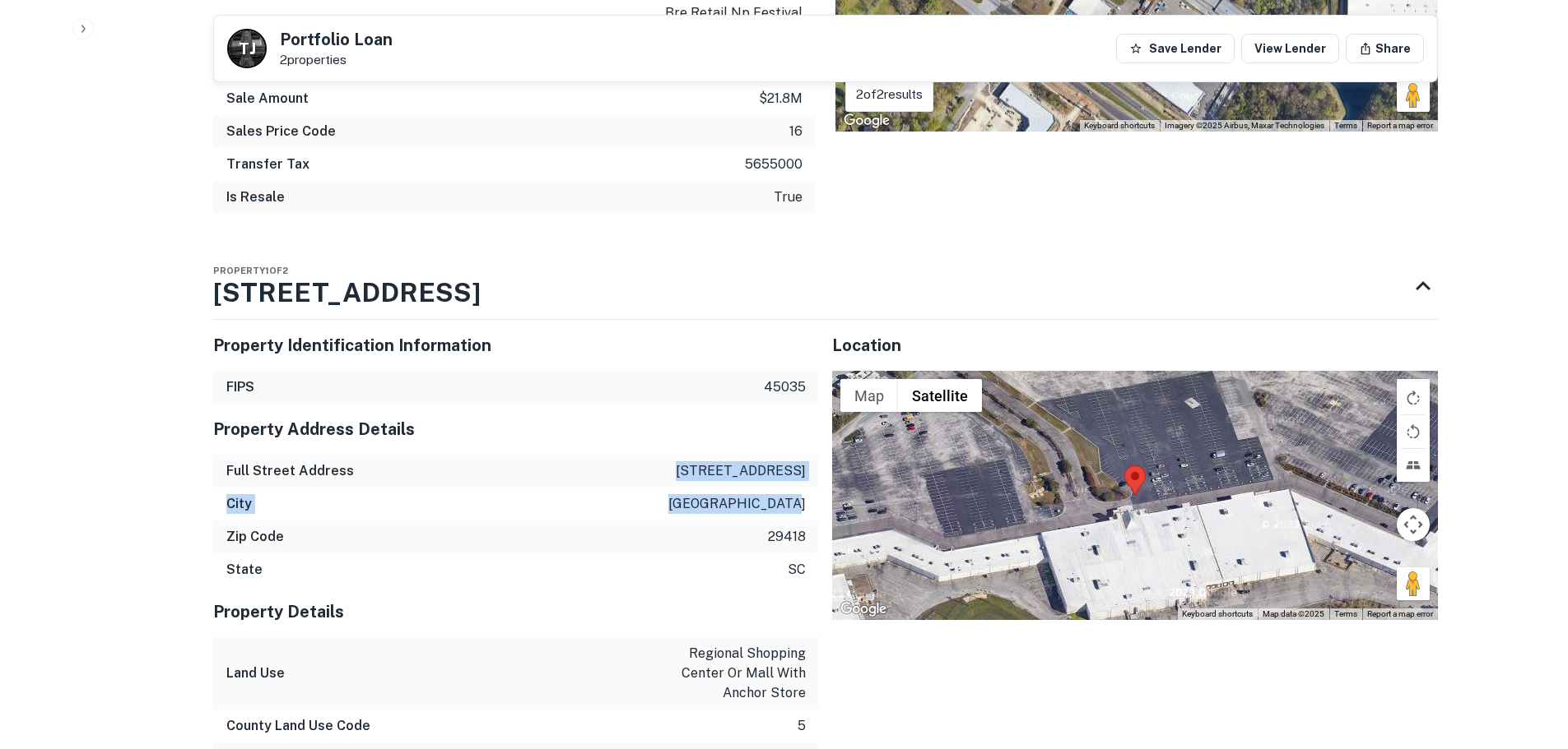
drag, startPoint x: 660, startPoint y: 430, endPoint x: 807, endPoint y: 488, distance: 158.0
click at [807, 488] on div "Property Address Details Full Street Address 5101 ashley phosphate rd City nort…" at bounding box center [515, 495] width 605 height 183
copy div "5101 ashley phosphate rd City north charleston"
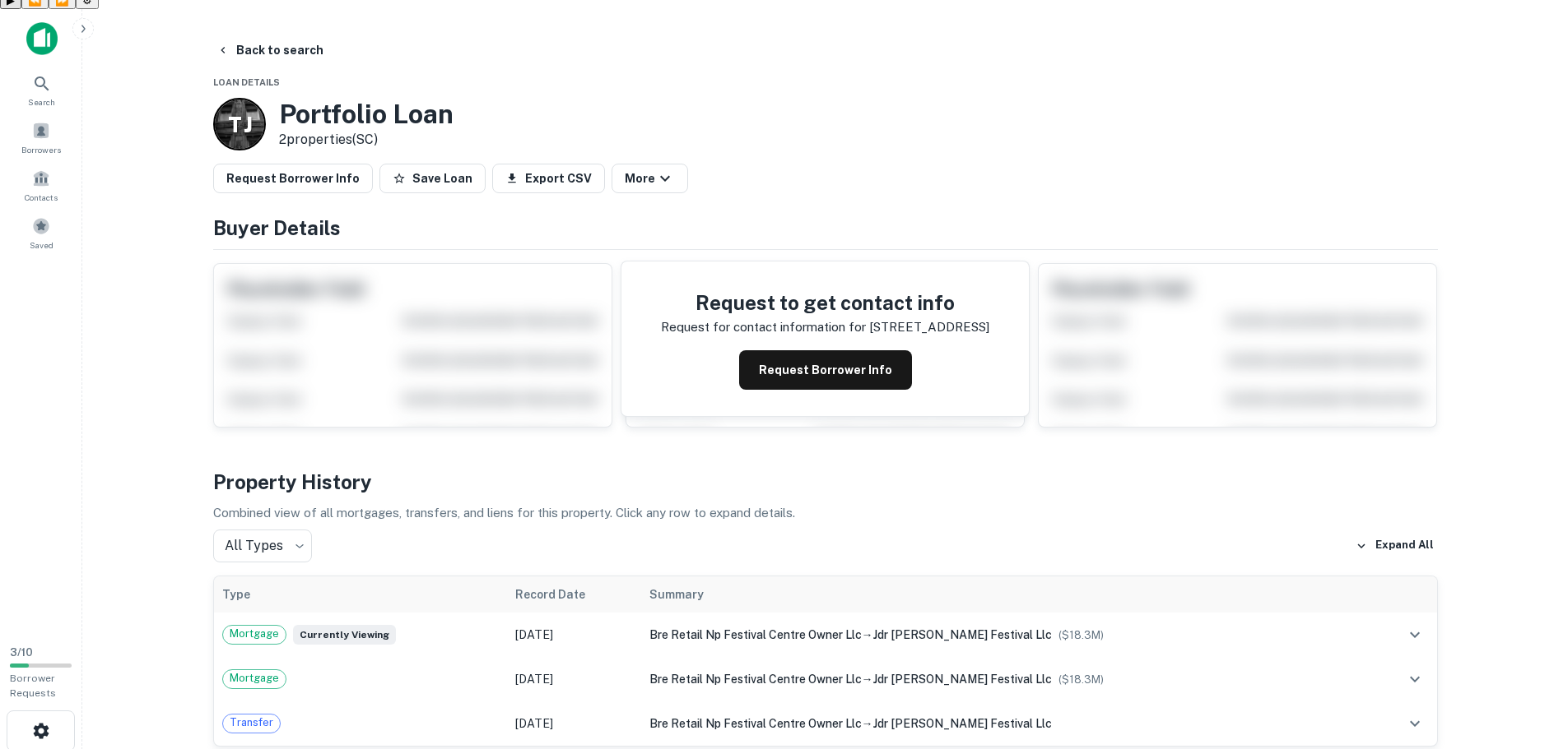
scroll to position [0, 0]
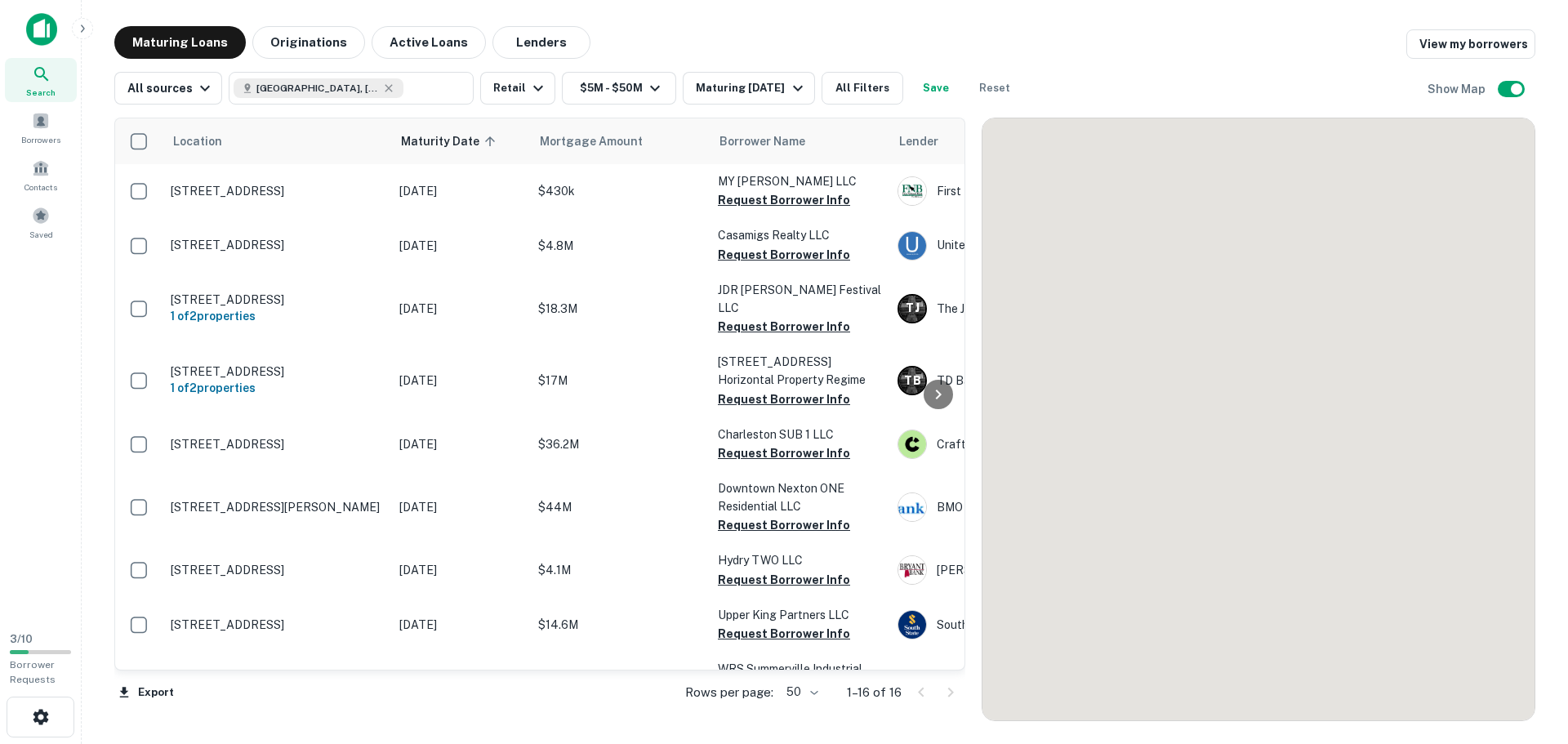
scroll to position [489, 0]
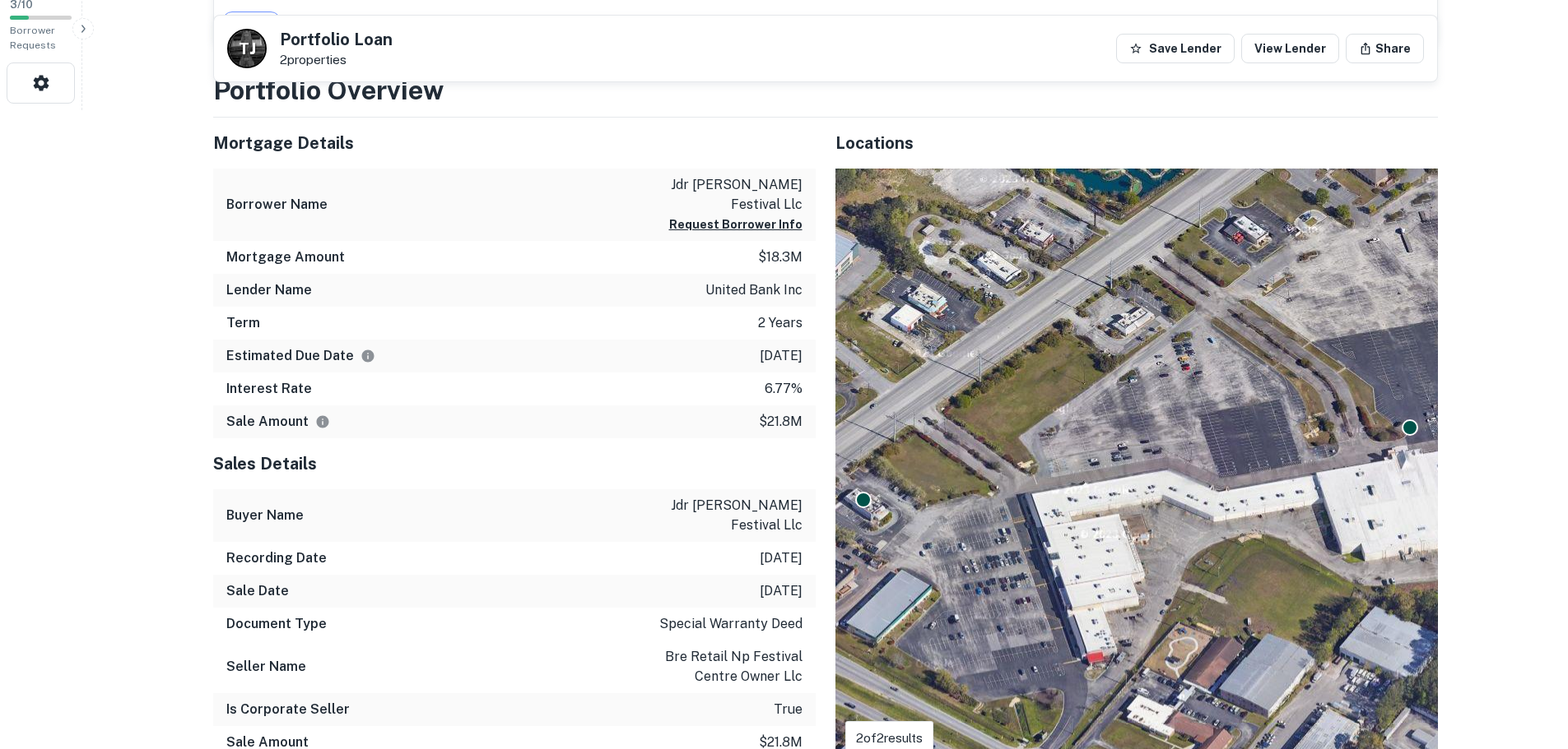
scroll to position [658, 0]
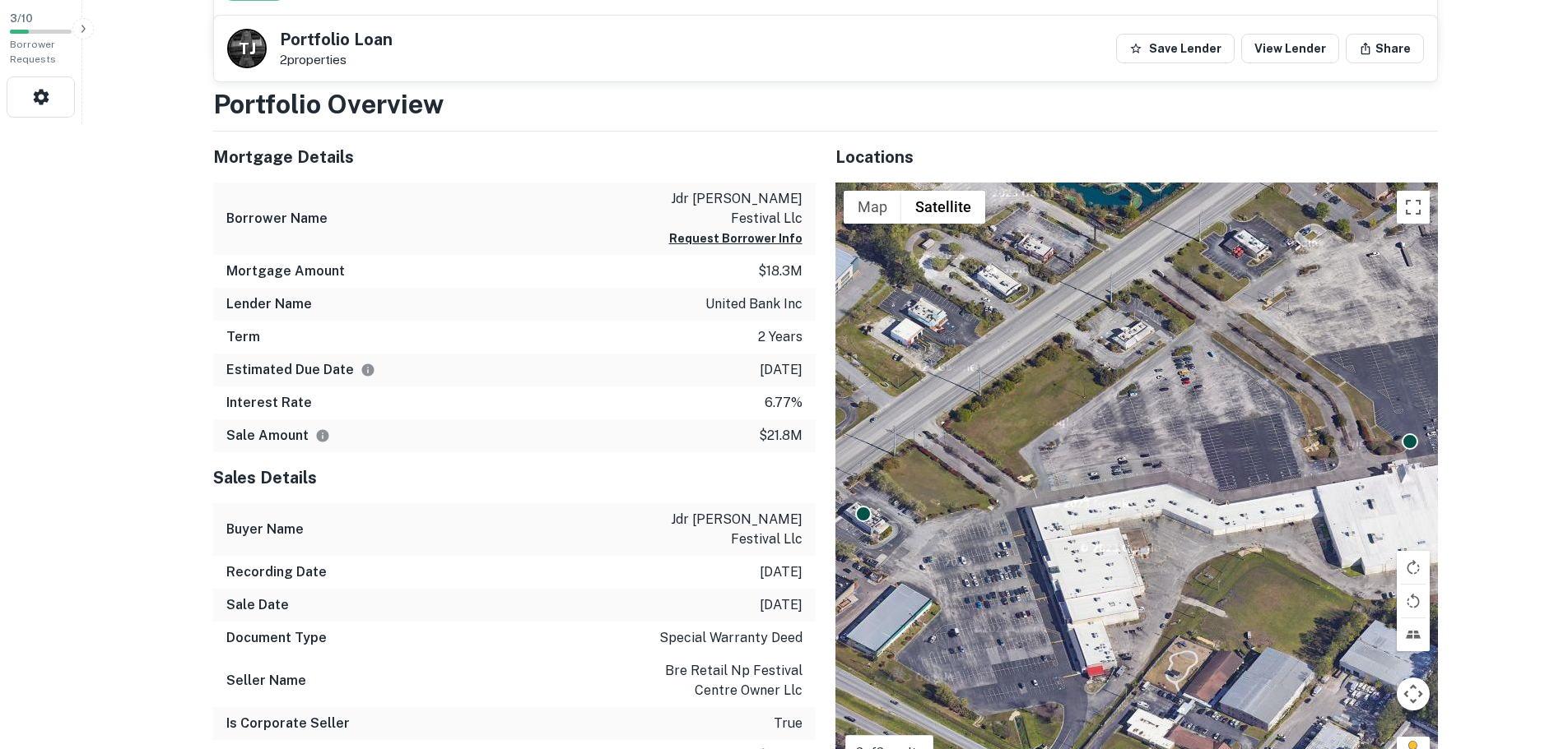
drag, startPoint x: 743, startPoint y: 337, endPoint x: 804, endPoint y: 335, distance: 61.0
click at [804, 354] on div "Estimated Due Date 9/2/2026" at bounding box center [515, 370] width 603 height 33
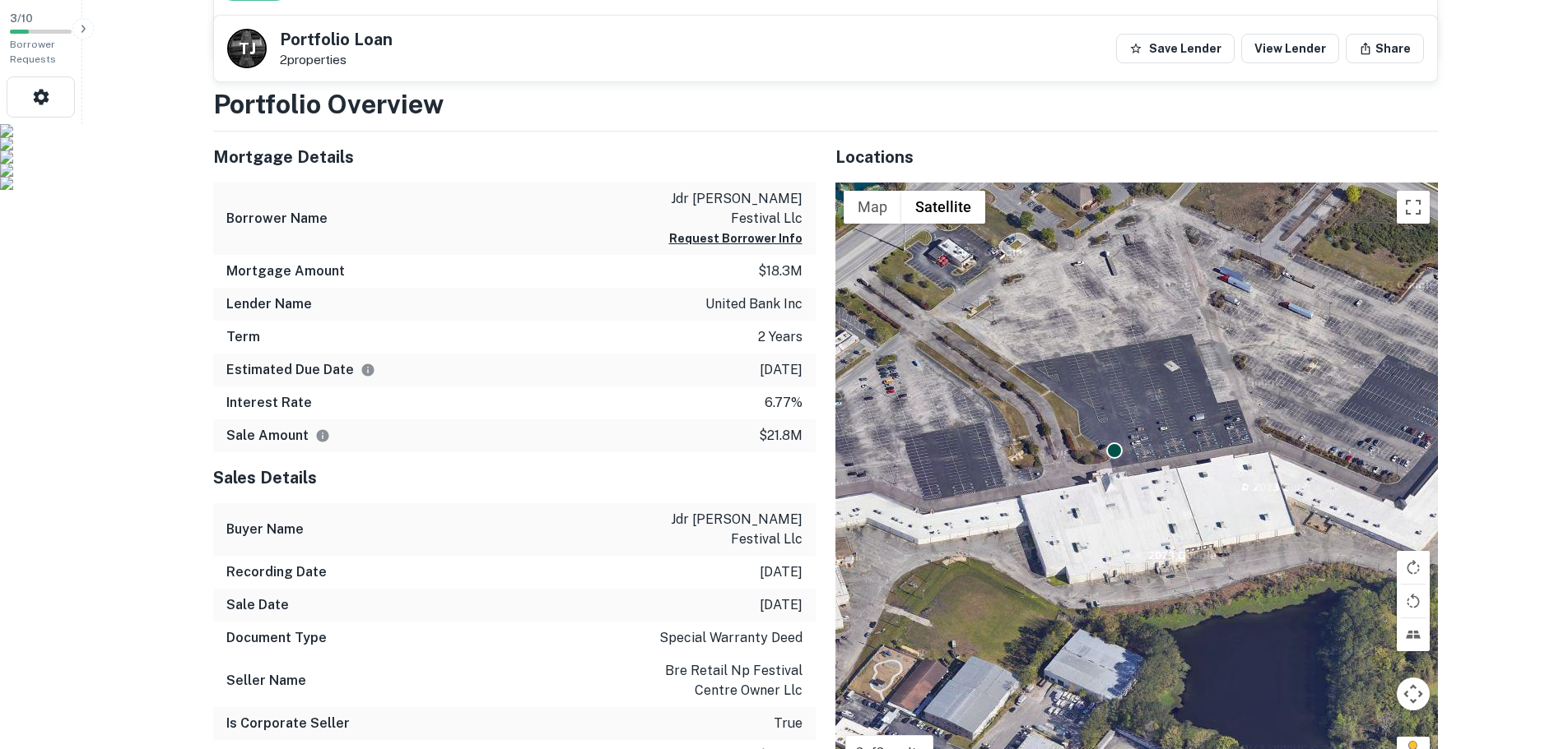
drag, startPoint x: 1325, startPoint y: 370, endPoint x: 1008, endPoint y: 363, distance: 317.1
click at [1008, 363] on div "To activate drag with keyboard, press Alt + Enter. Once in keyboard drag state,…" at bounding box center [1136, 486] width 603 height 607
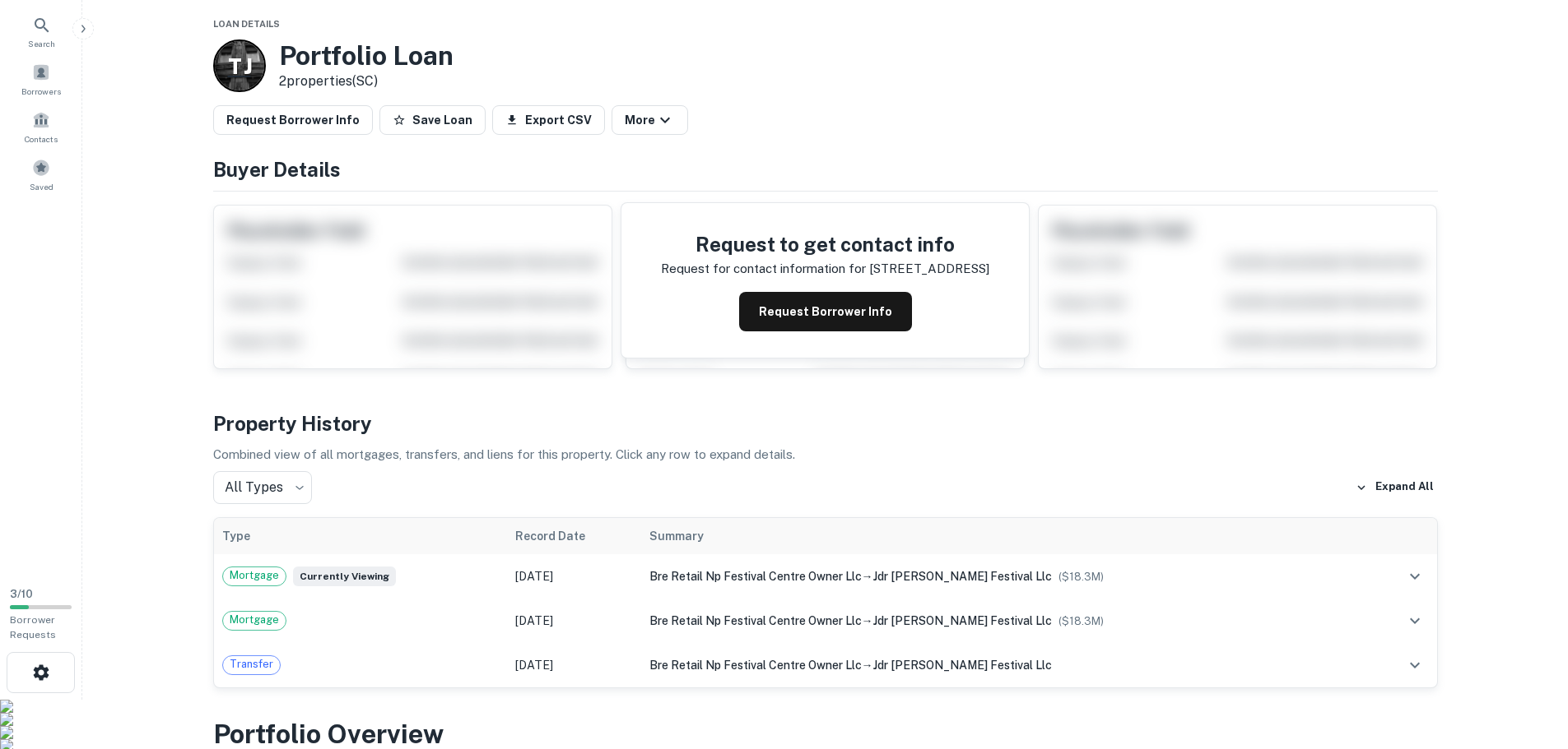
scroll to position [0, 0]
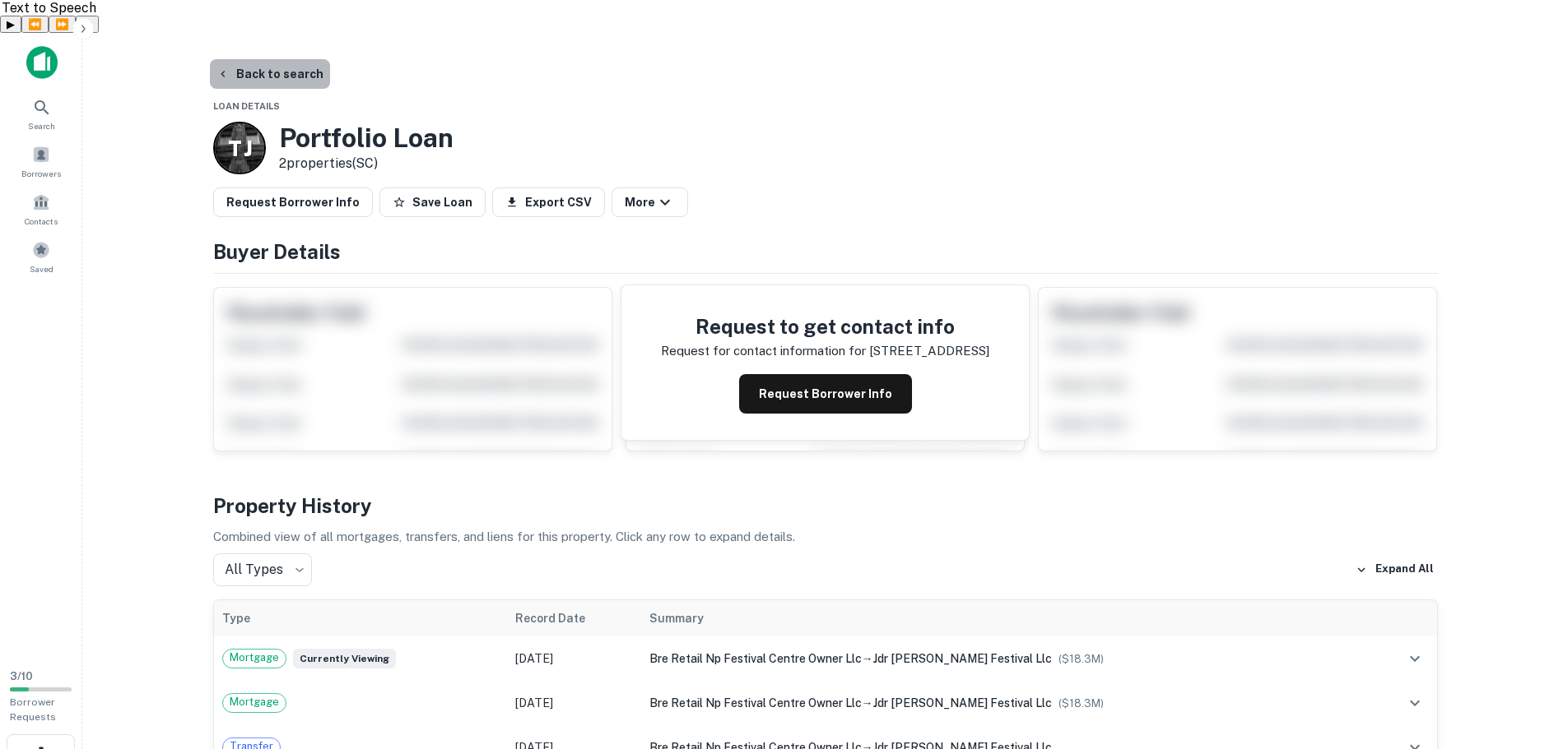
click at [274, 60] on button "Back to search" at bounding box center [269, 74] width 120 height 29
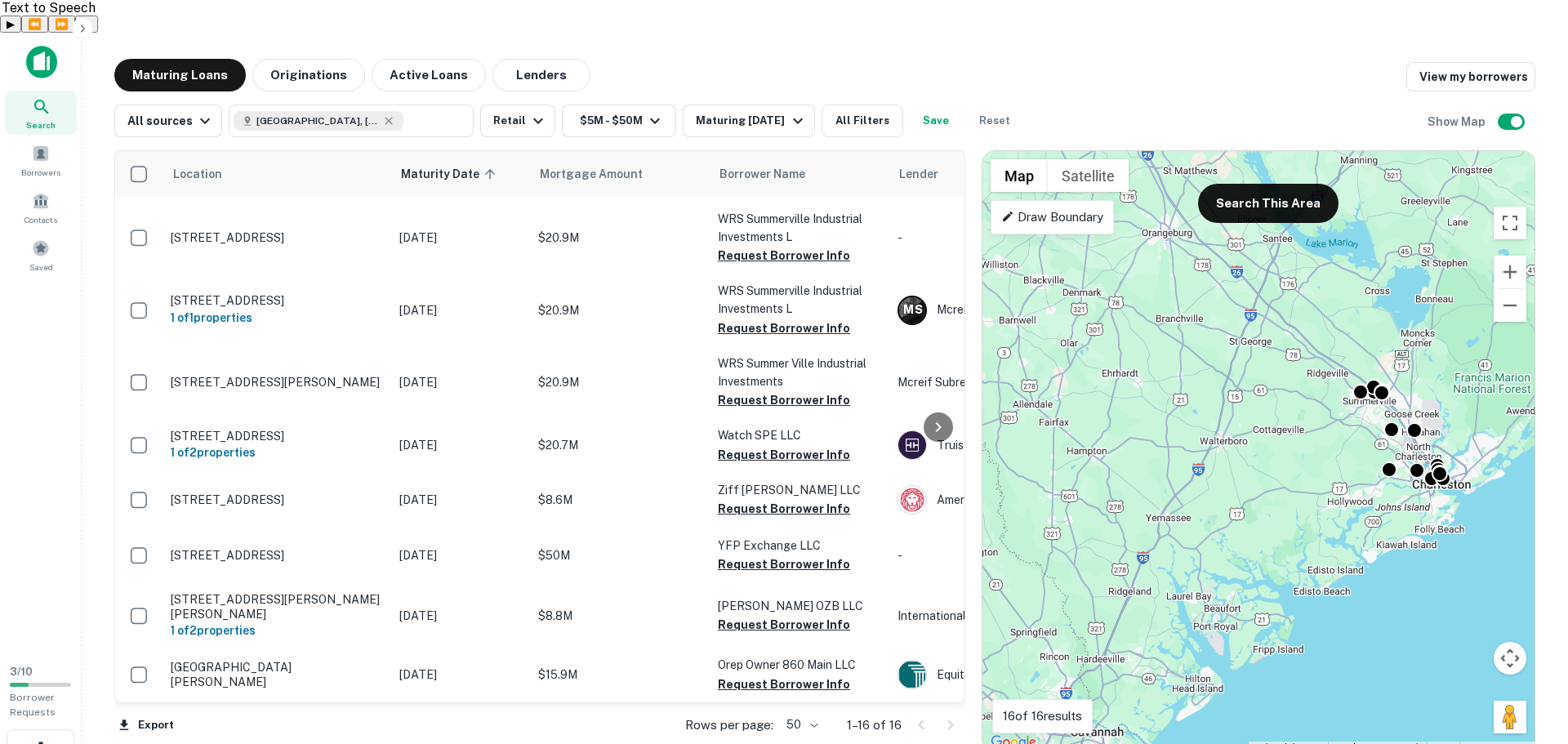
drag, startPoint x: 1128, startPoint y: 408, endPoint x: 1302, endPoint y: 423, distance: 174.6
click at [1302, 427] on div "To activate drag with keyboard, press Alt + Enter. Once in keyboard drag state,…" at bounding box center [1259, 452] width 552 height 602
click at [382, 114] on icon at bounding box center [388, 120] width 13 height 13
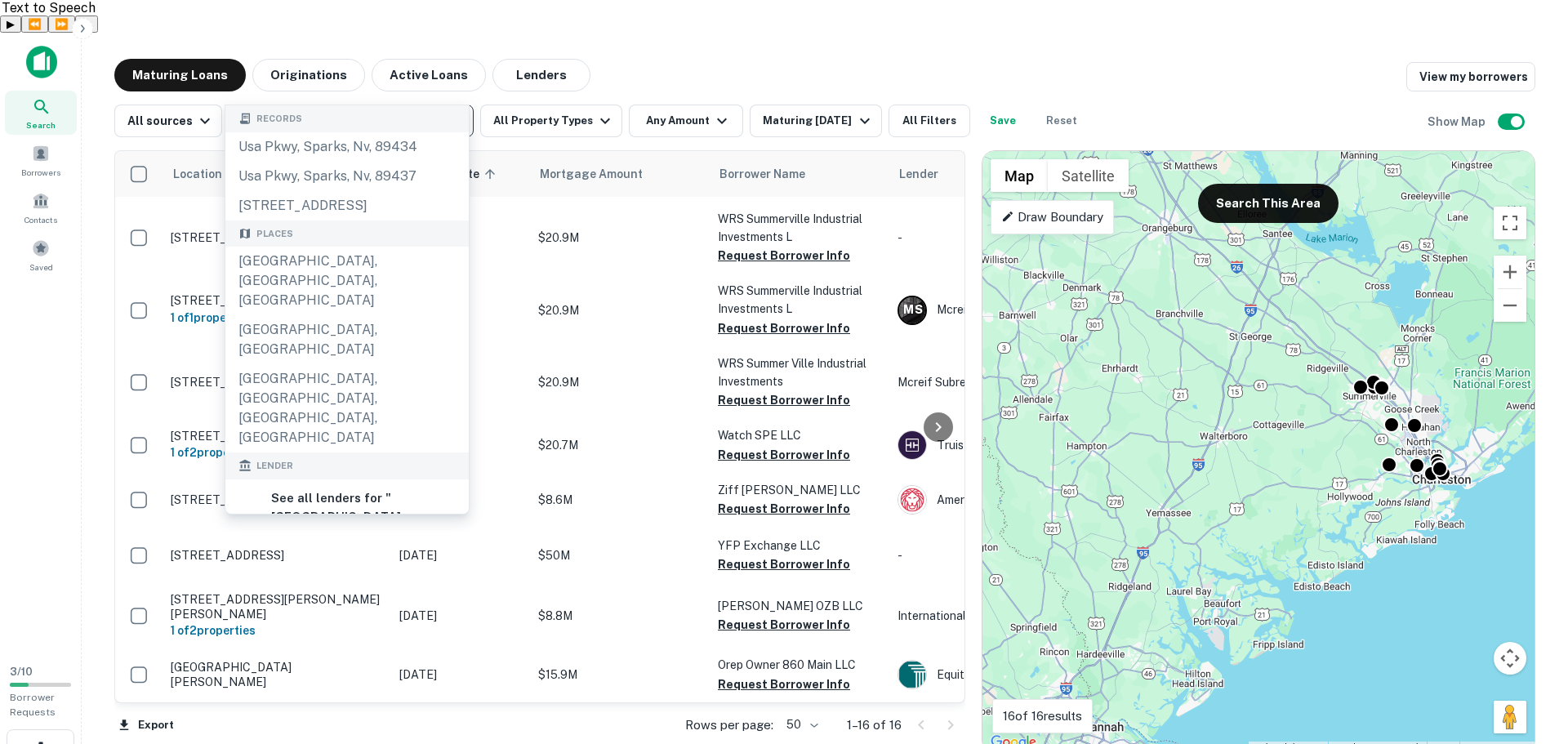
click at [362, 110] on input "**********" at bounding box center [338, 121] width 208 height 23
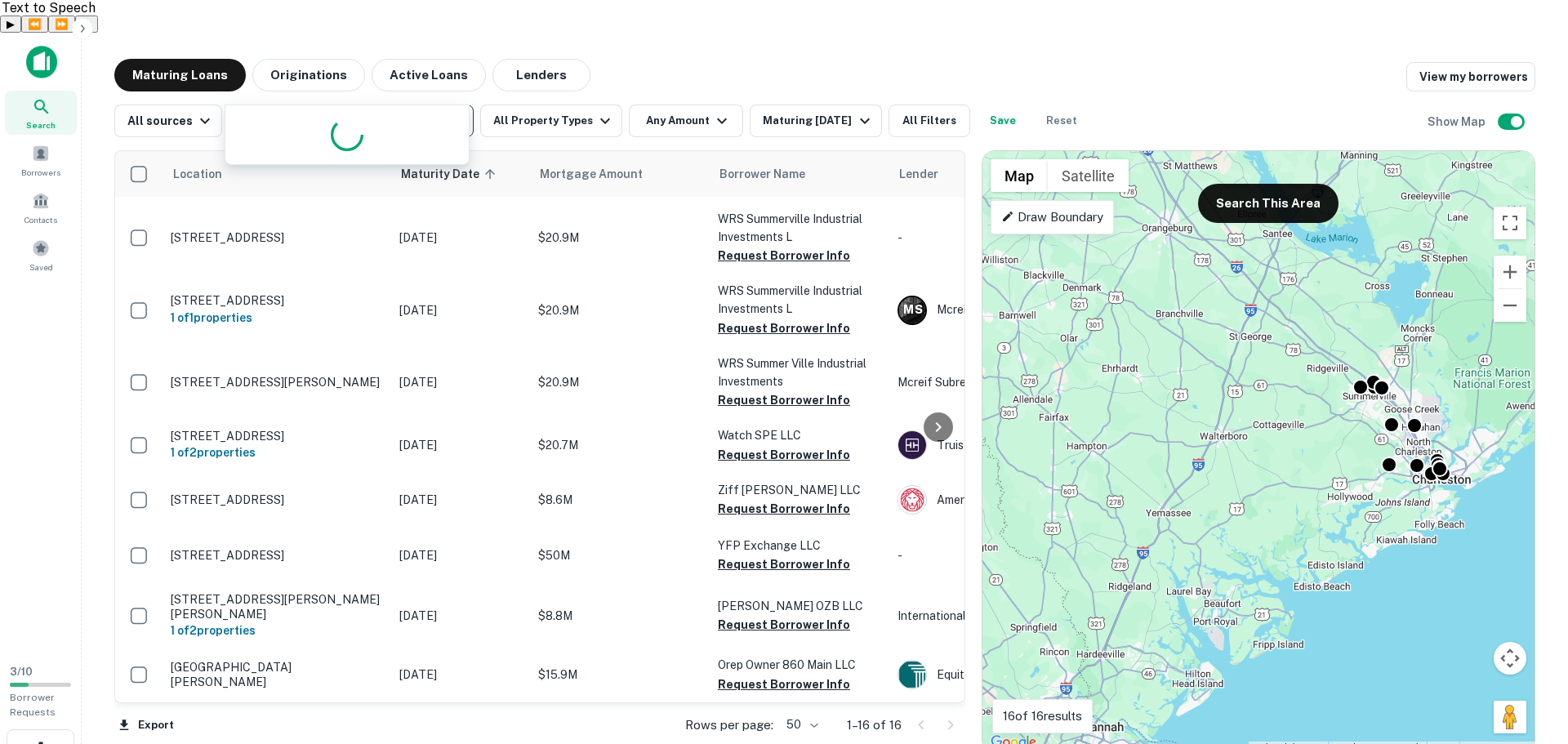
type input "**********"
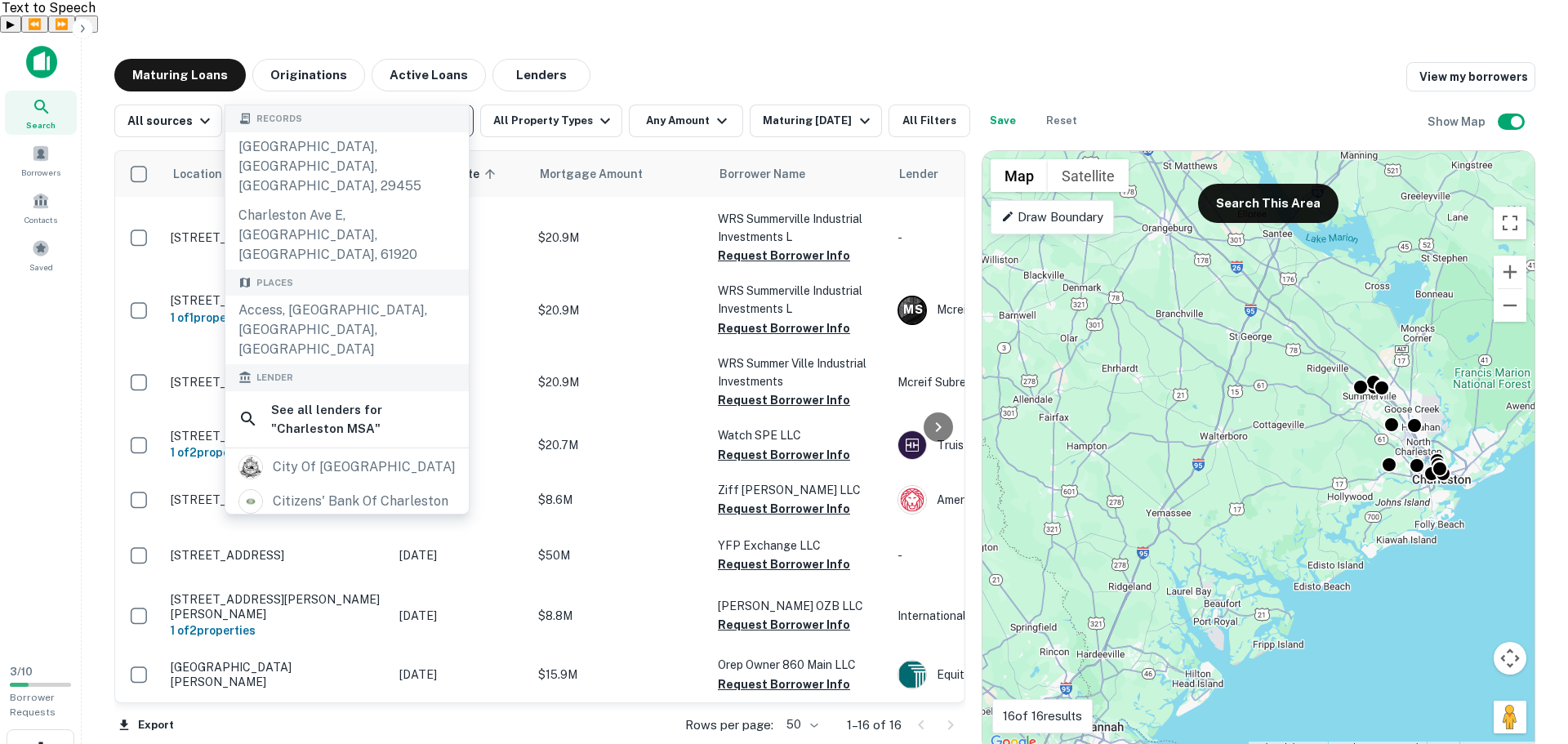
click at [453, 116] on icon "Clear" at bounding box center [456, 120] width 9 height 9
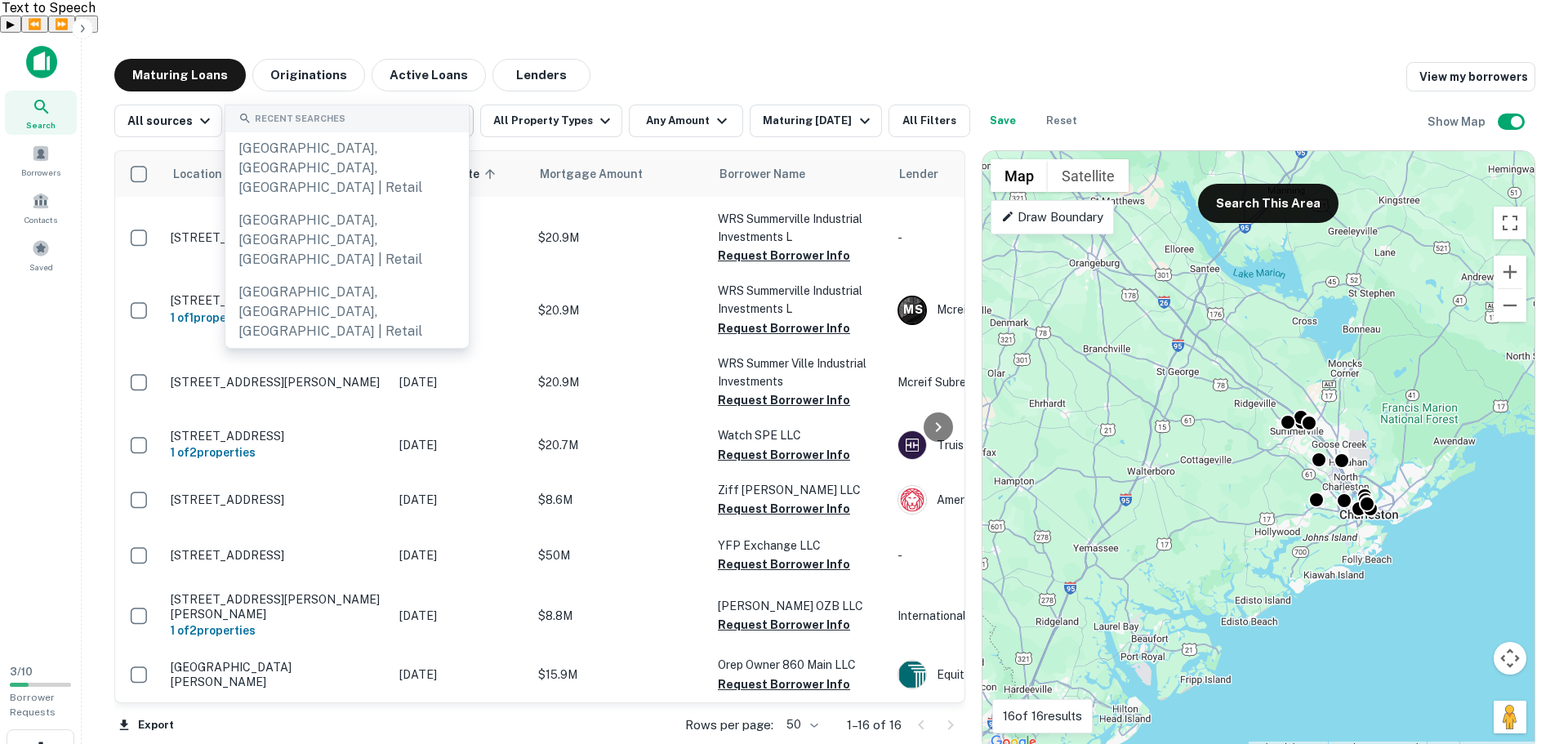
drag, startPoint x: 1305, startPoint y: 426, endPoint x: 1230, endPoint y: 461, distance: 82.8
click at [1230, 461] on div "To activate drag with keyboard, press Alt + Enter. Once in keyboard drag state,…" at bounding box center [1259, 452] width 552 height 602
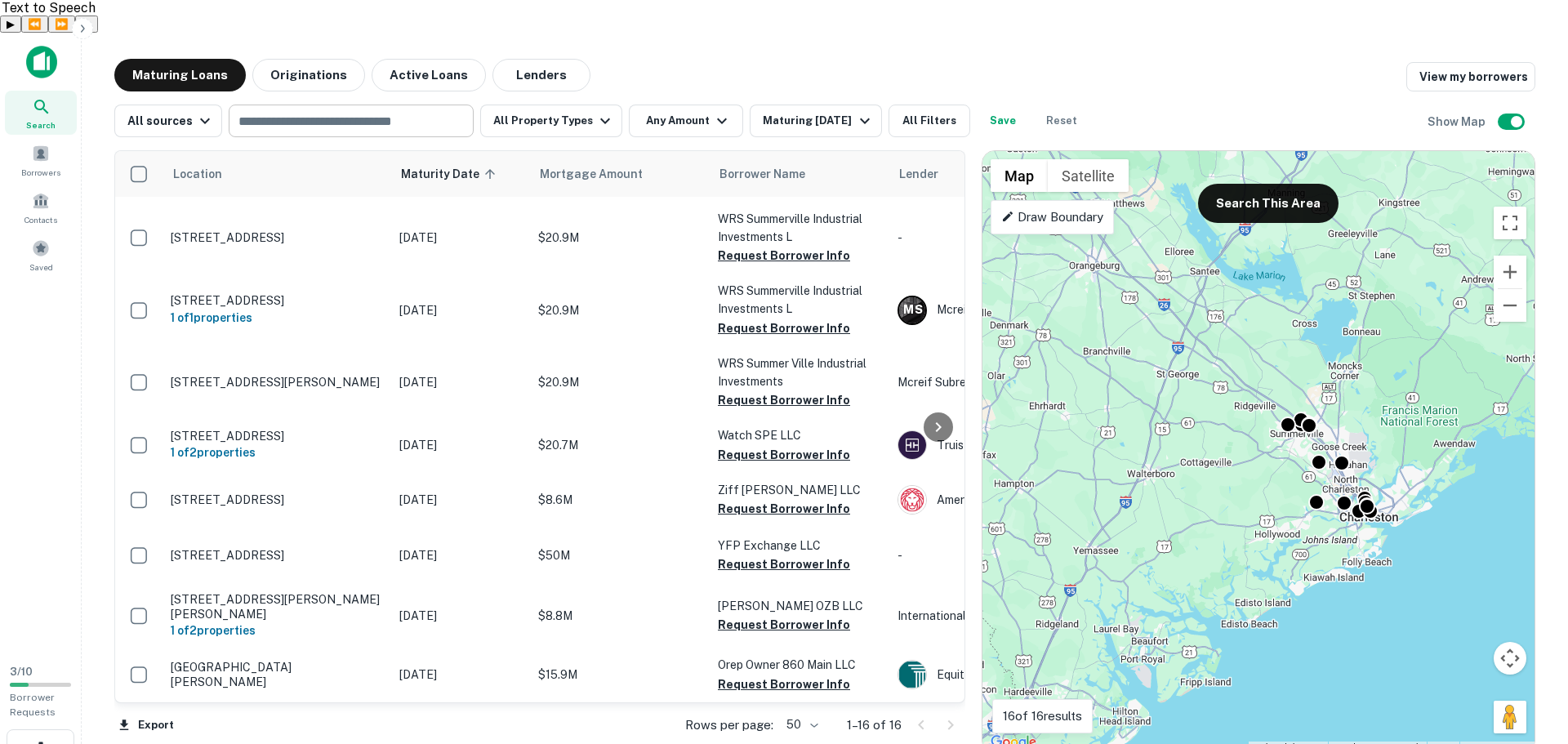
click at [1075, 207] on p "Draw Boundary" at bounding box center [1051, 217] width 102 height 20
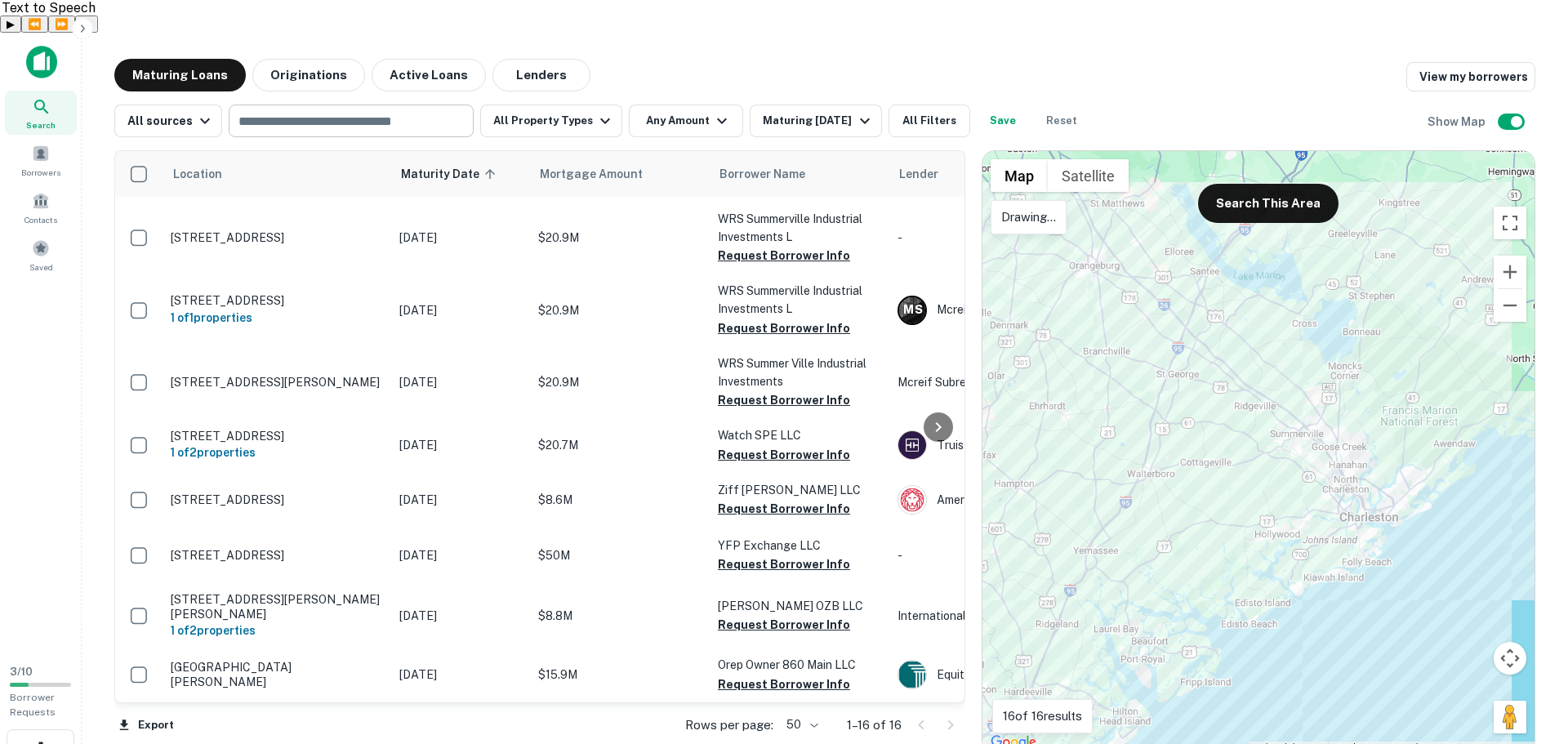
click at [1107, 218] on div at bounding box center [1259, 452] width 552 height 602
click at [1385, 299] on div at bounding box center [1259, 452] width 552 height 602
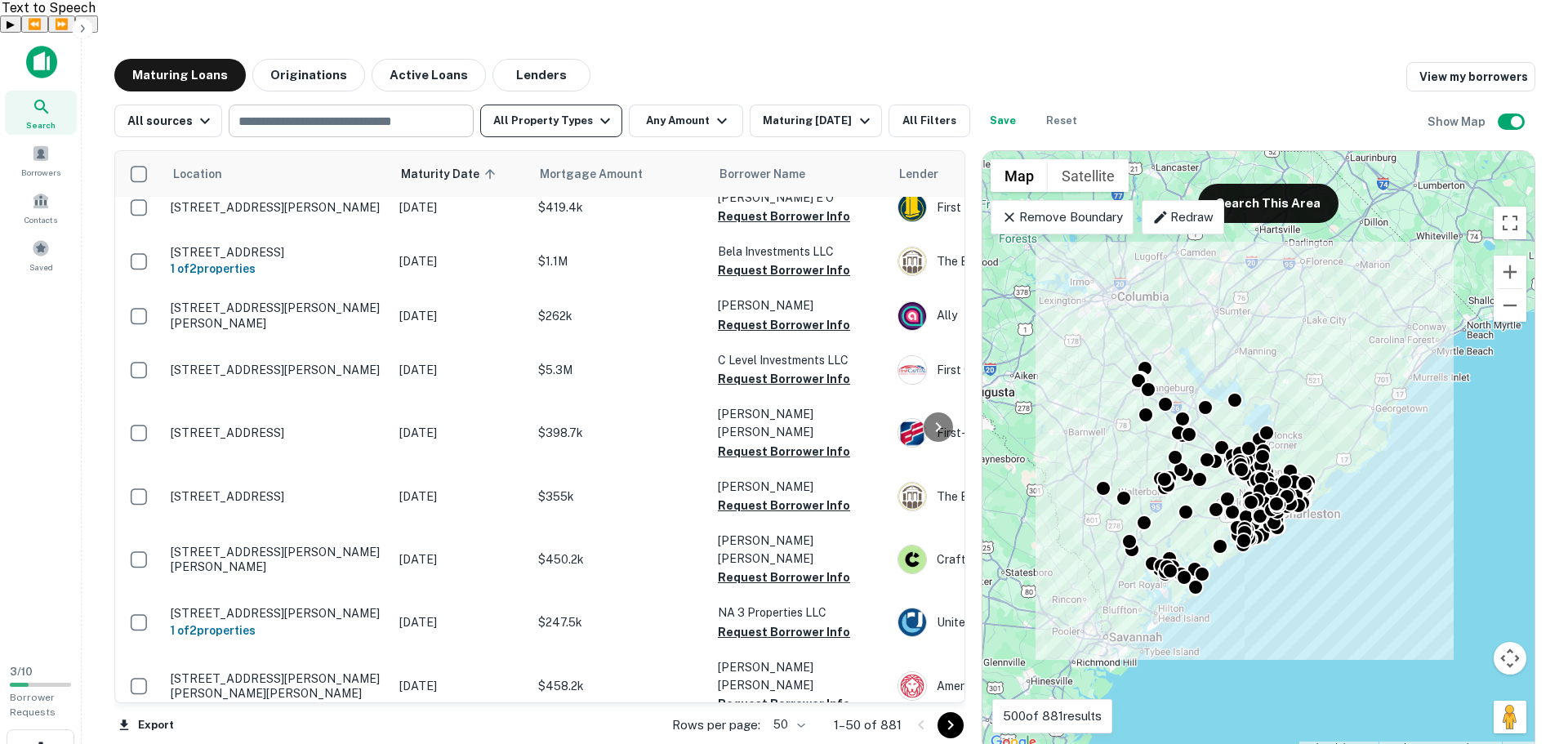
click at [583, 105] on button "All Property Types" at bounding box center [551, 121] width 142 height 33
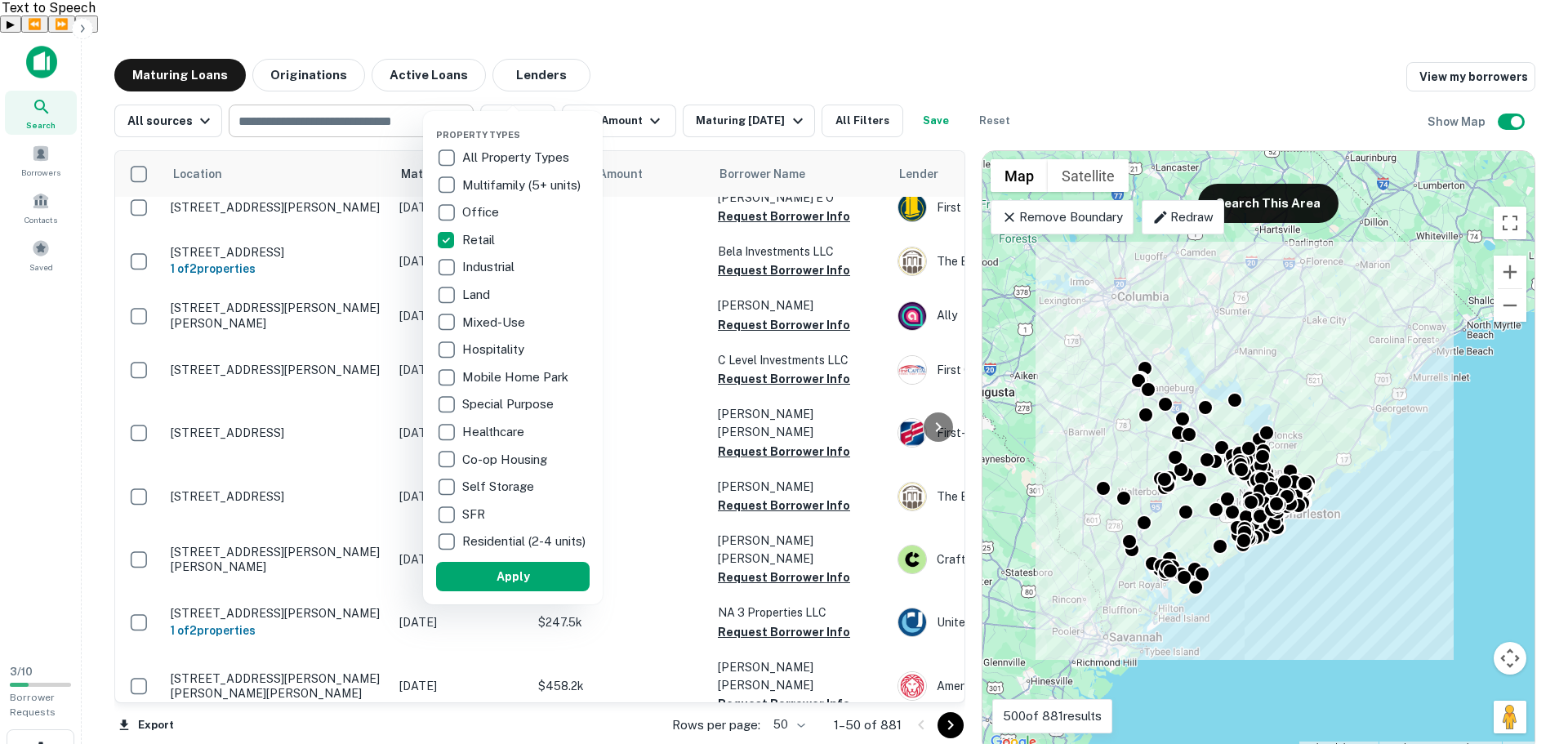
click at [715, 40] on div at bounding box center [784, 372] width 1568 height 744
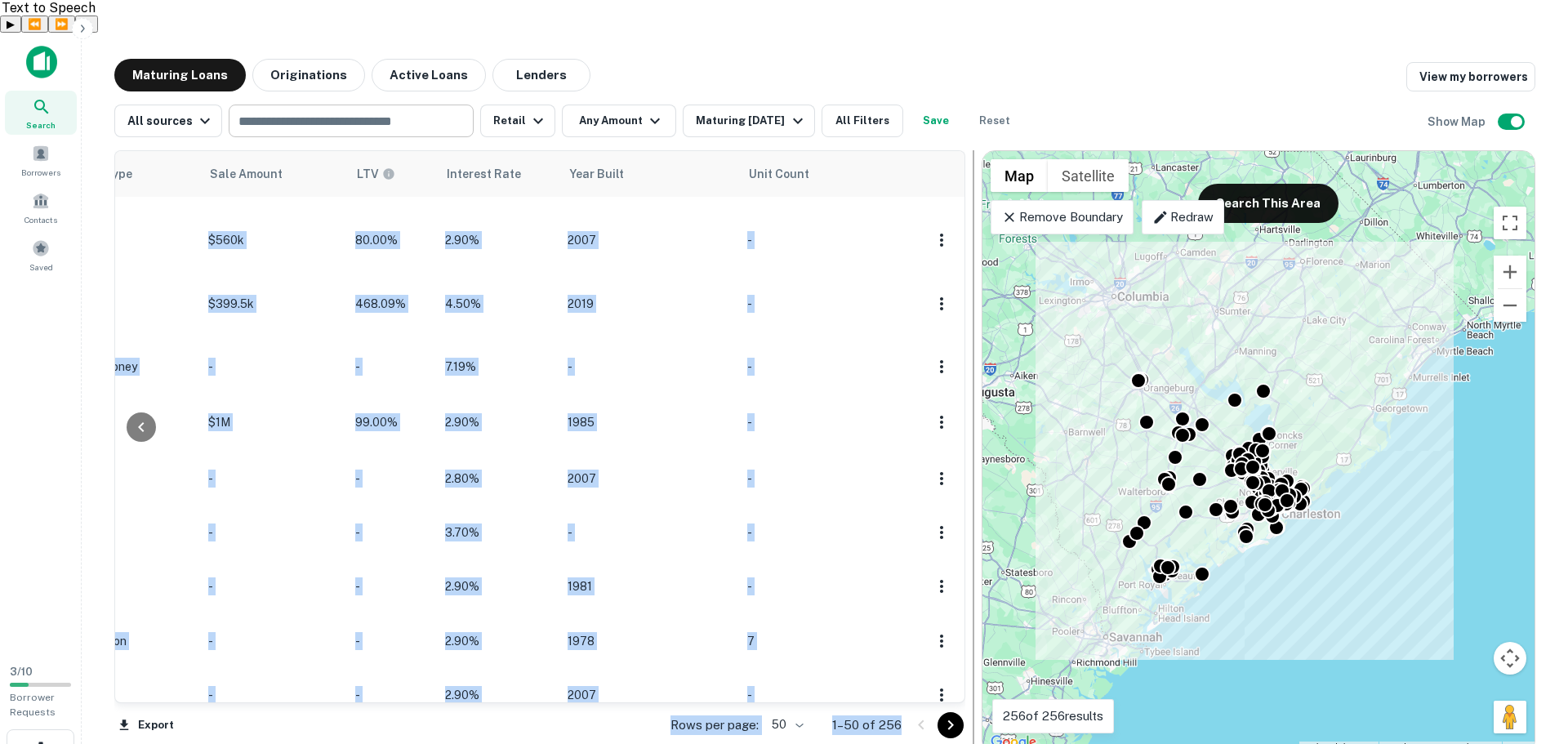
scroll to position [2445, 1361]
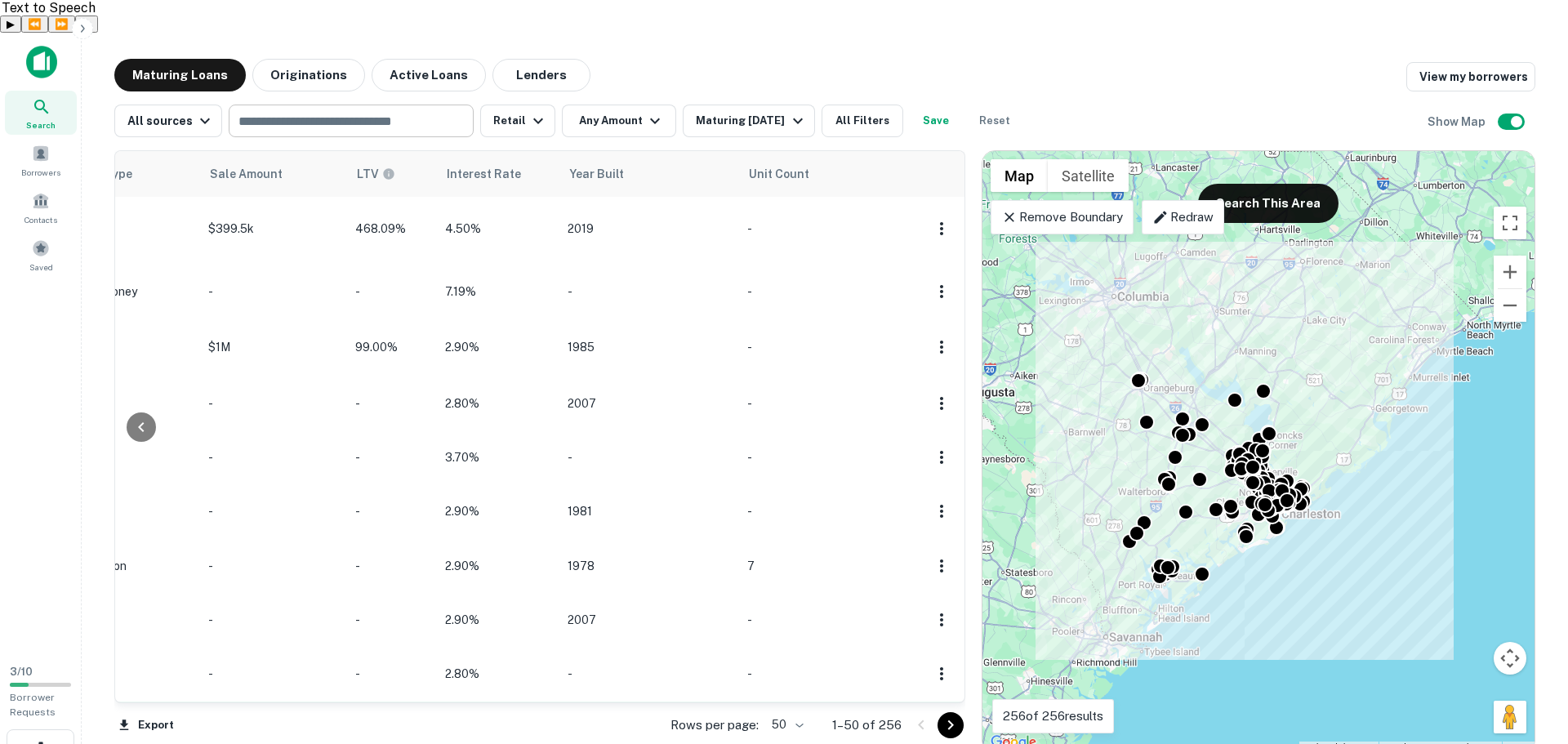
drag, startPoint x: 99, startPoint y: 122, endPoint x: 925, endPoint y: 621, distance: 965.0
click at [925, 621] on div "Maturing Loans Originations Active Loans Lenders View my borrowers All sources …" at bounding box center [825, 406] width 1460 height 695
click at [796, 692] on body "Search Borrowers Contacts Saved 3 / 10 Borrower Requests Maturing Loans Origina…" at bounding box center [784, 405] width 1568 height 744
click at [797, 711] on li "100" at bounding box center [787, 710] width 47 height 29
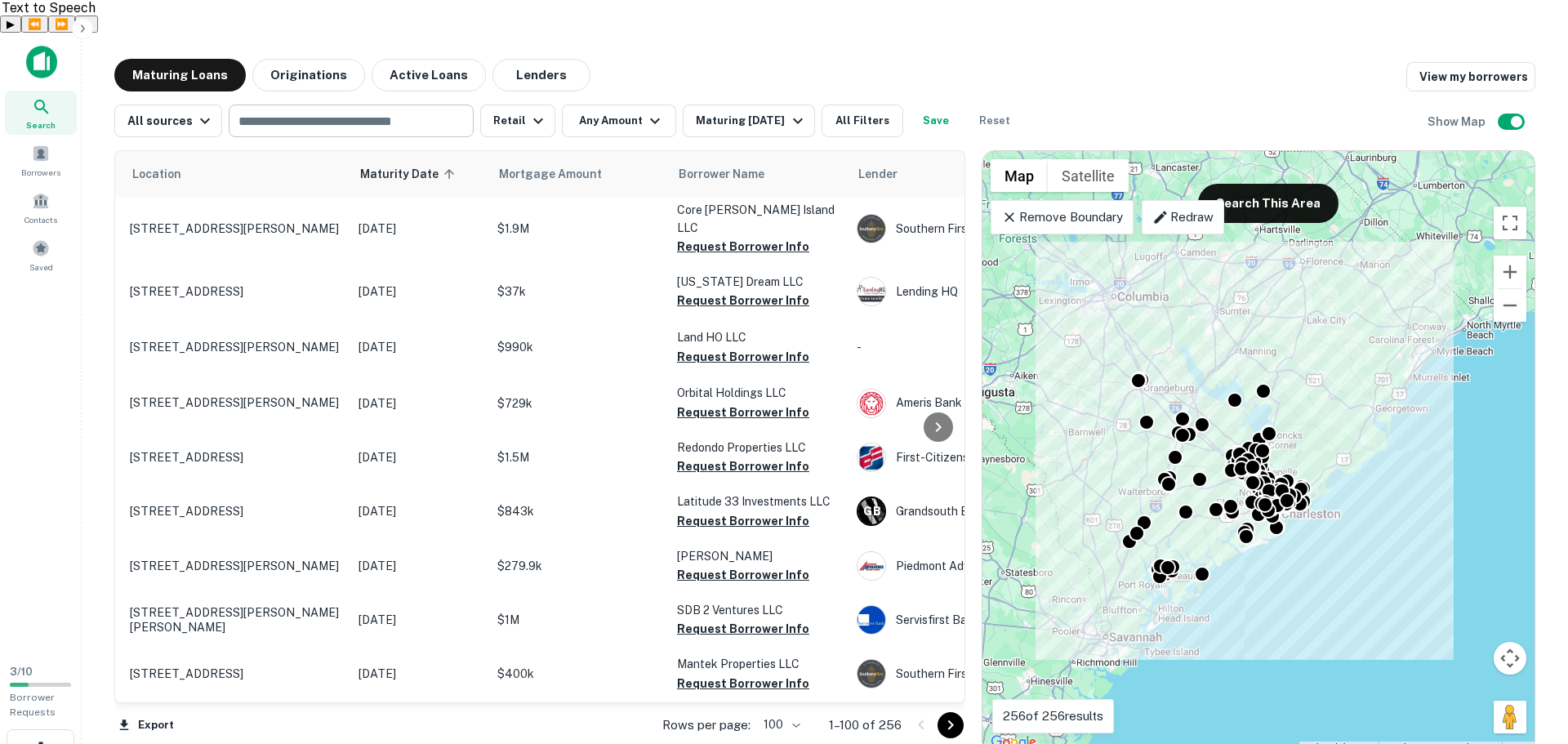
scroll to position [2445, 0]
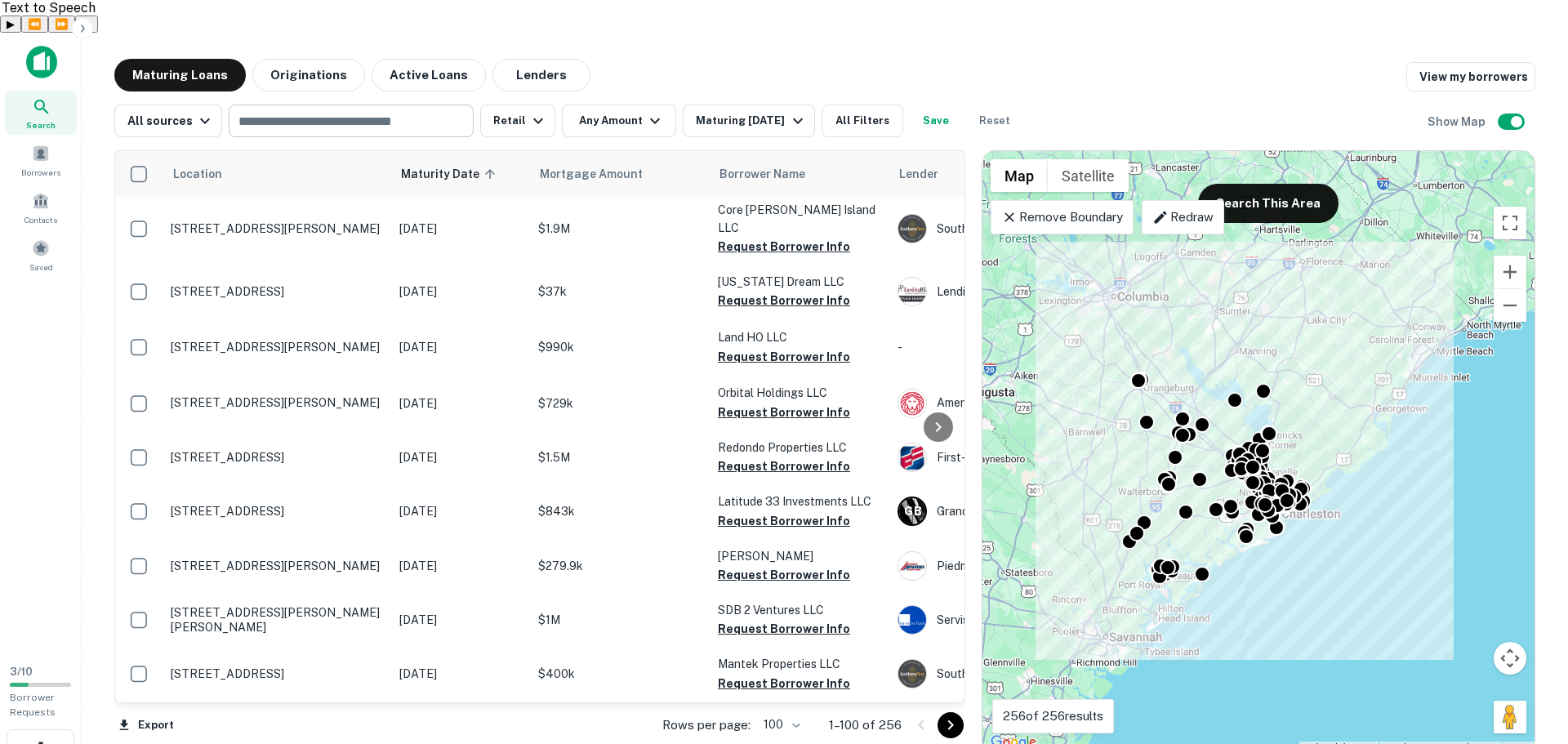
click at [99, 111] on div "Maturing Loans Originations Active Loans Lenders View my borrowers All sources …" at bounding box center [825, 406] width 1460 height 695
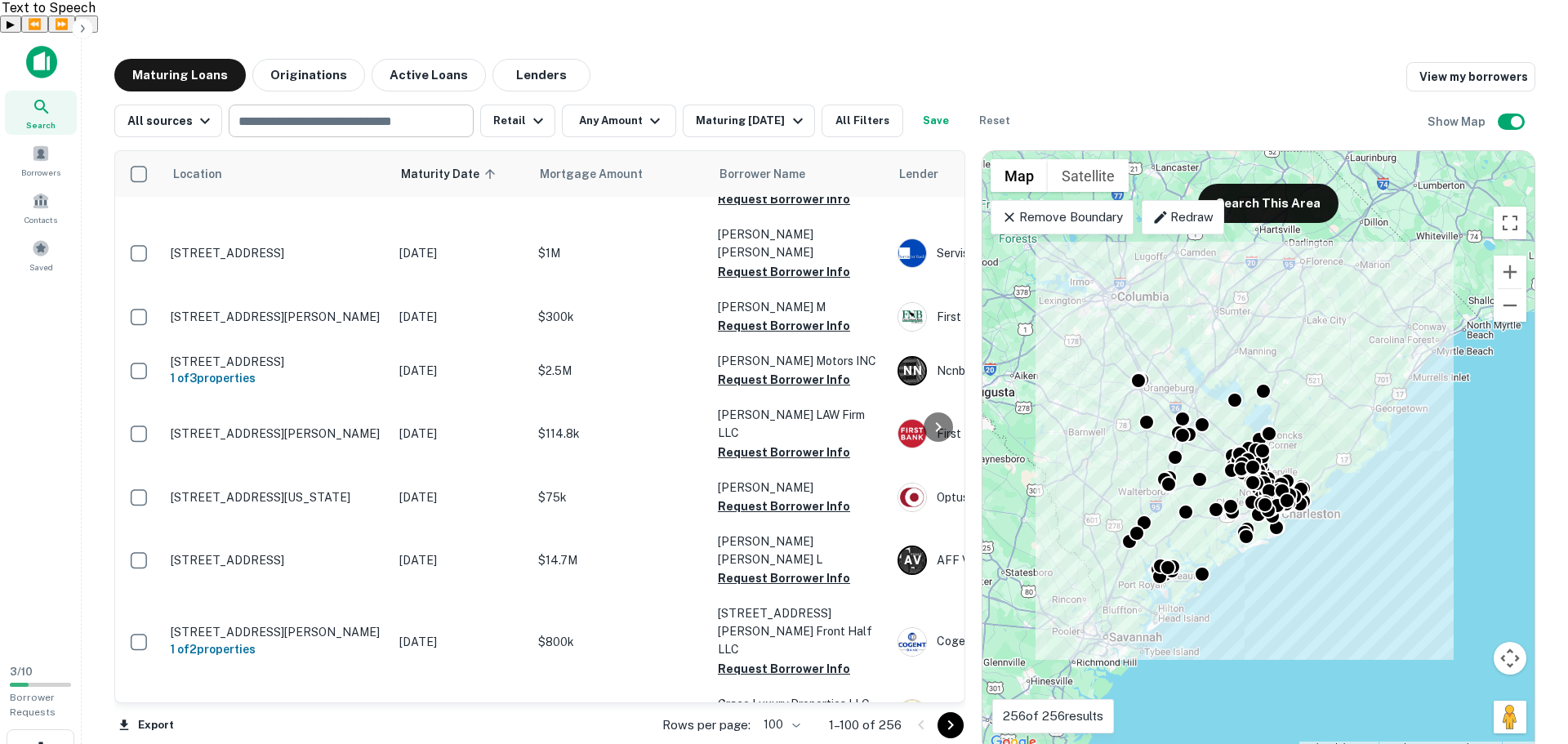
scroll to position [159, 0]
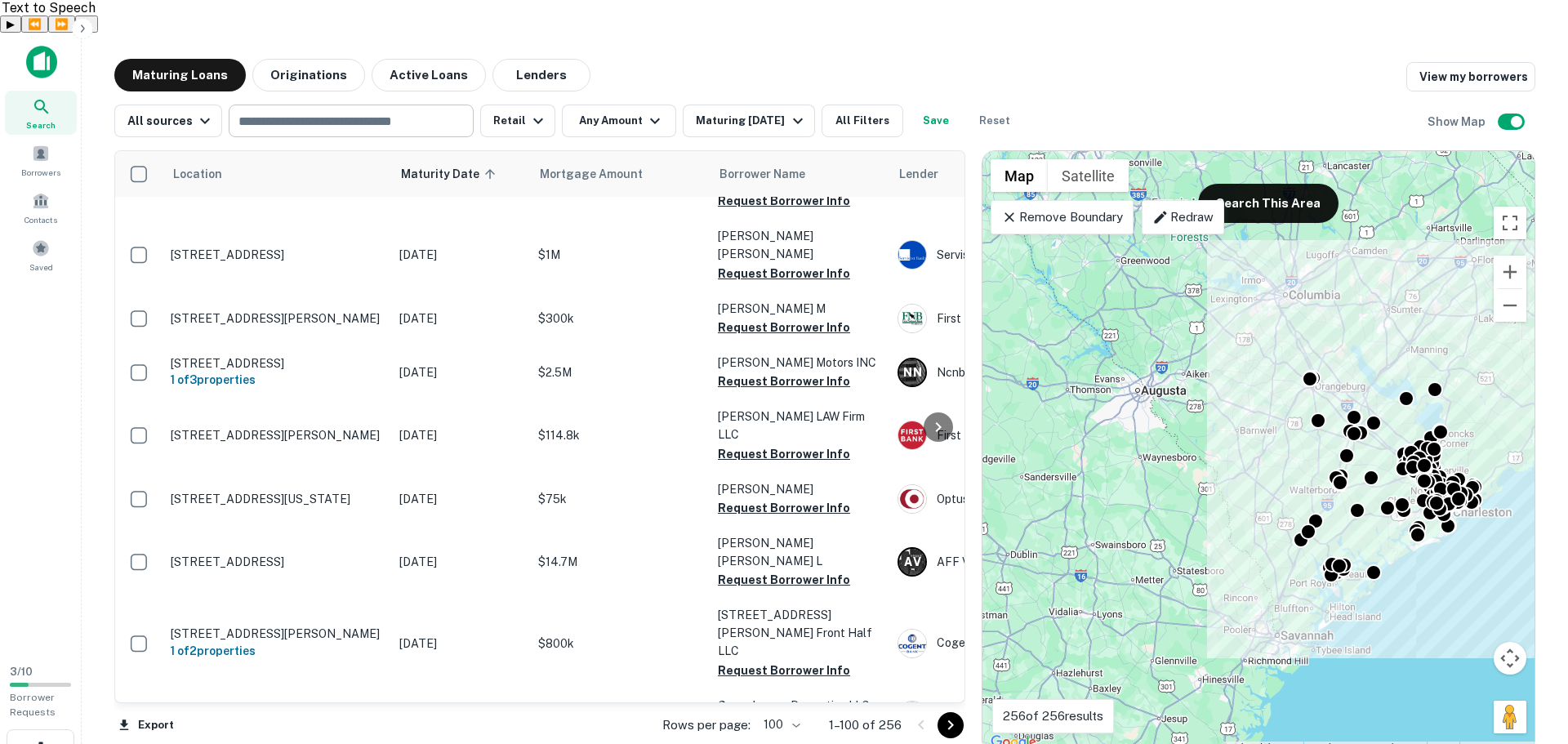
drag, startPoint x: 1056, startPoint y: 358, endPoint x: 1228, endPoint y: 357, distance: 172.0
click at [1228, 357] on div "To activate drag with keyboard, press Alt + Enter. Once in keyboard drag state,…" at bounding box center [1259, 452] width 552 height 602
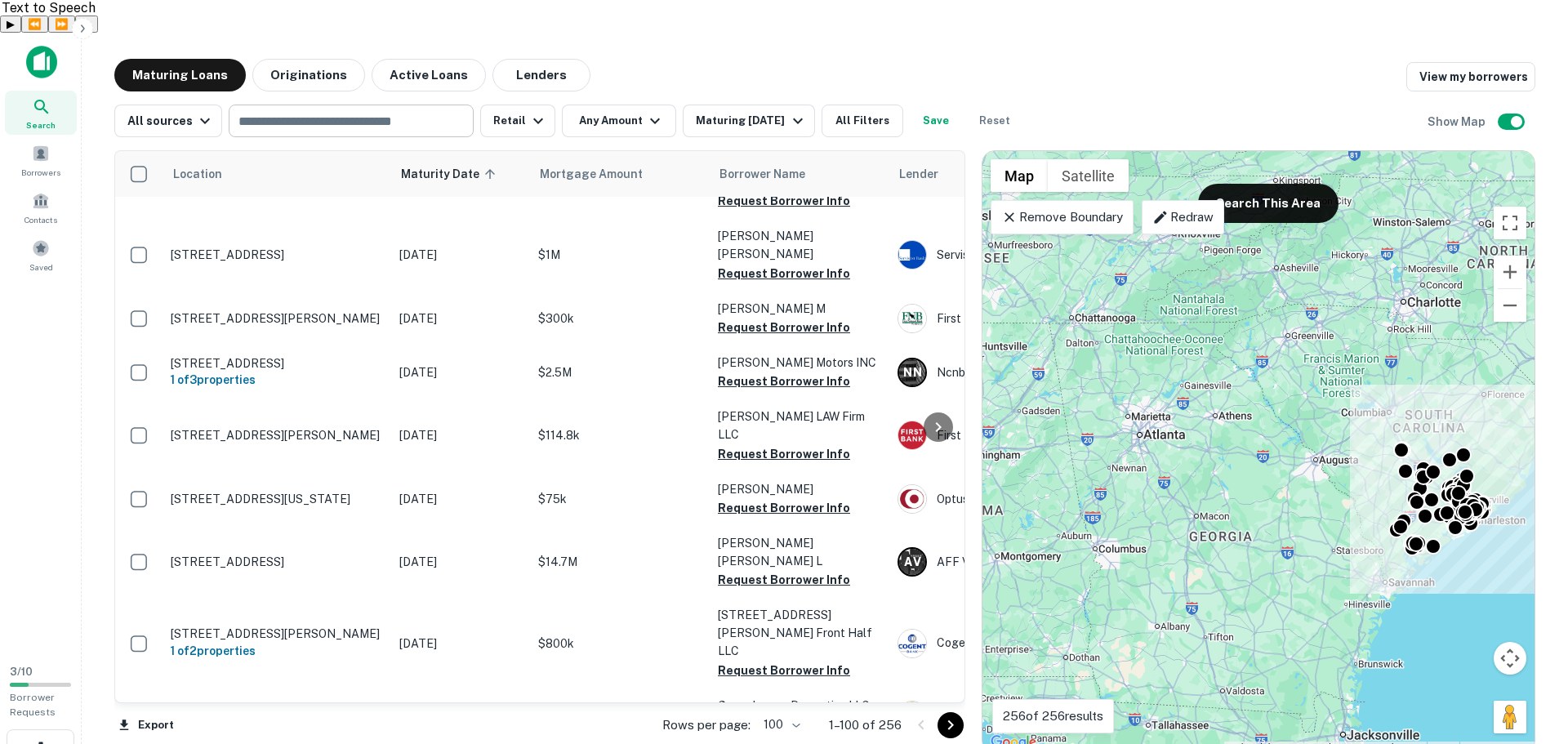
drag, startPoint x: 1139, startPoint y: 436, endPoint x: 1290, endPoint y: 449, distance: 151.6
click at [1290, 449] on div "To activate drag with keyboard, press Alt + Enter. Once in keyboard drag state,…" at bounding box center [1259, 452] width 552 height 602
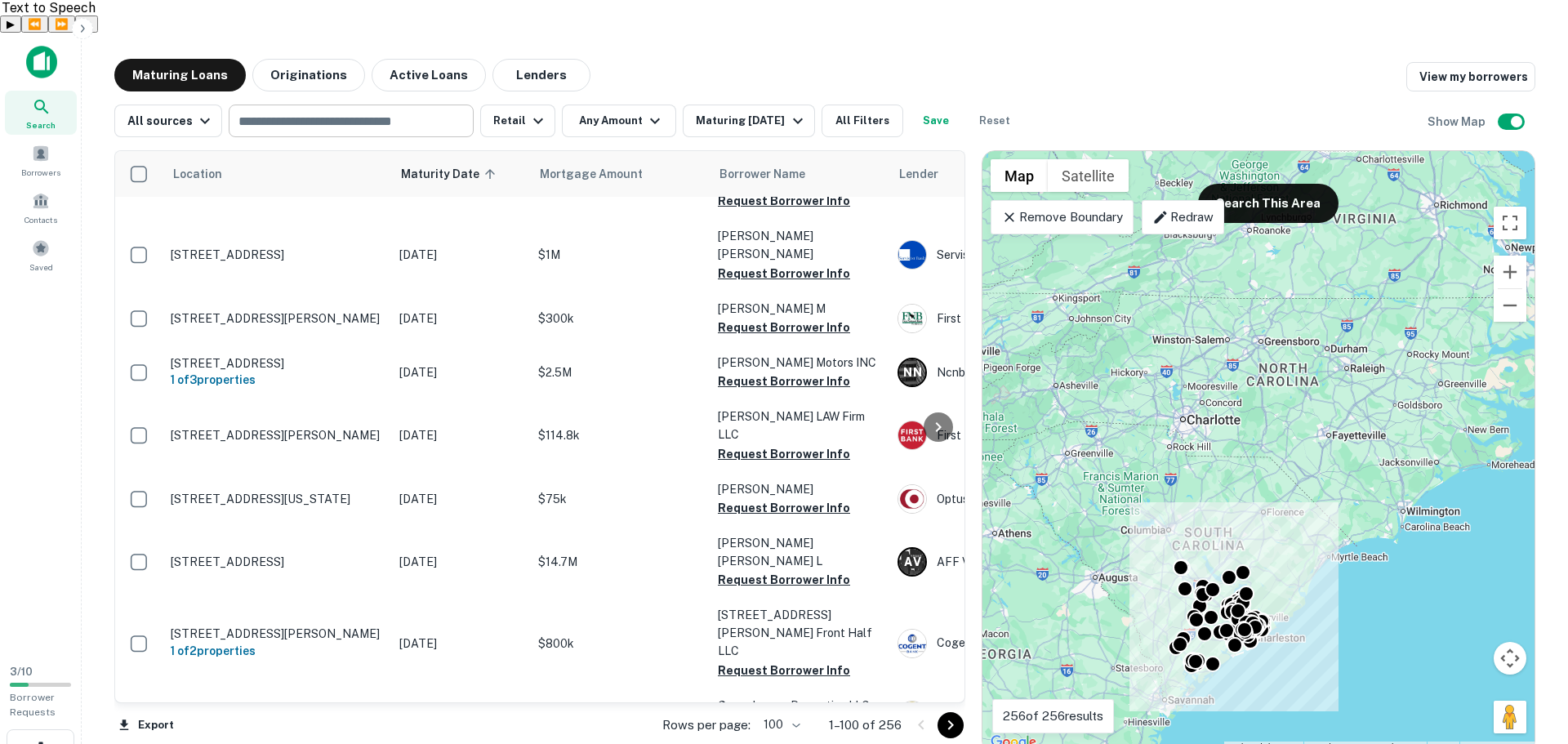
drag, startPoint x: 1481, startPoint y: 373, endPoint x: 1256, endPoint y: 485, distance: 251.3
click at [1257, 490] on div "To activate drag with keyboard, press Alt + Enter. Once in keyboard drag state,…" at bounding box center [1259, 452] width 552 height 602
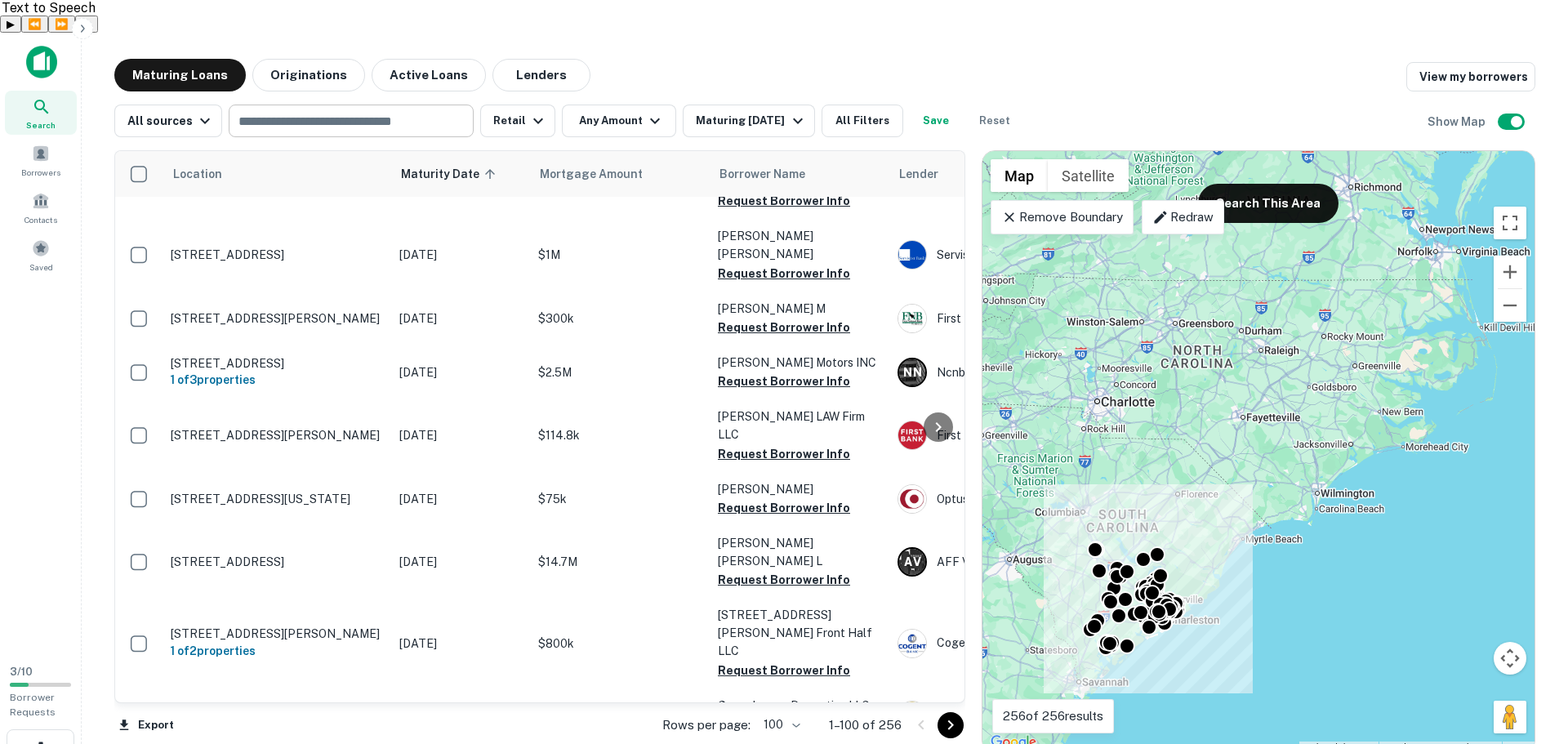
drag, startPoint x: 1391, startPoint y: 447, endPoint x: 1308, endPoint y: 430, distance: 84.7
click at [1308, 430] on div "To activate drag with keyboard, press Alt + Enter. Once in keyboard drag state,…" at bounding box center [1259, 452] width 552 height 602
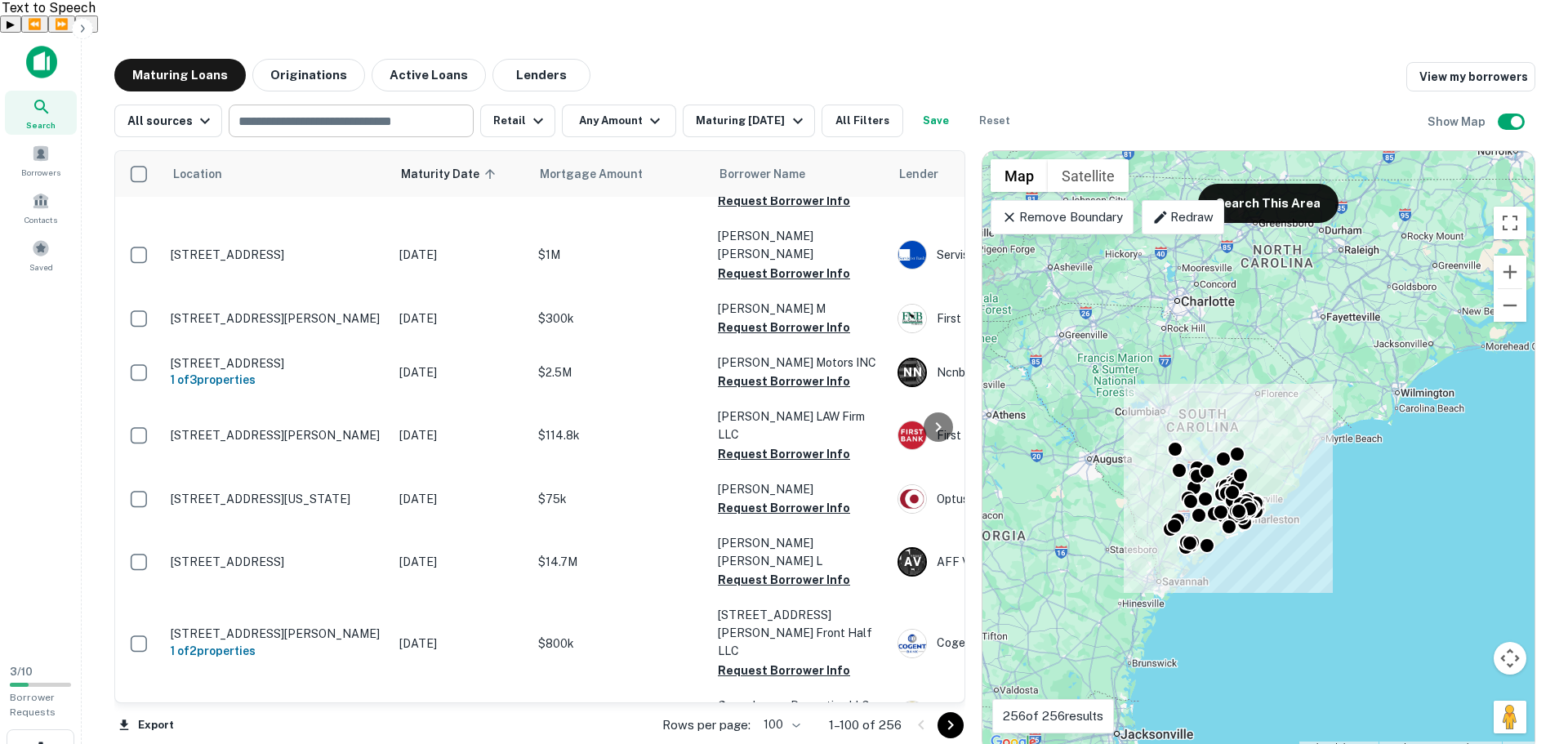
drag, startPoint x: 1157, startPoint y: 437, endPoint x: 1241, endPoint y: 337, distance: 130.6
click at [1241, 337] on div "To activate drag with keyboard, press Alt + Enter. Once in keyboard drag state,…" at bounding box center [1259, 452] width 552 height 602
